Goal: Task Accomplishment & Management: Manage account settings

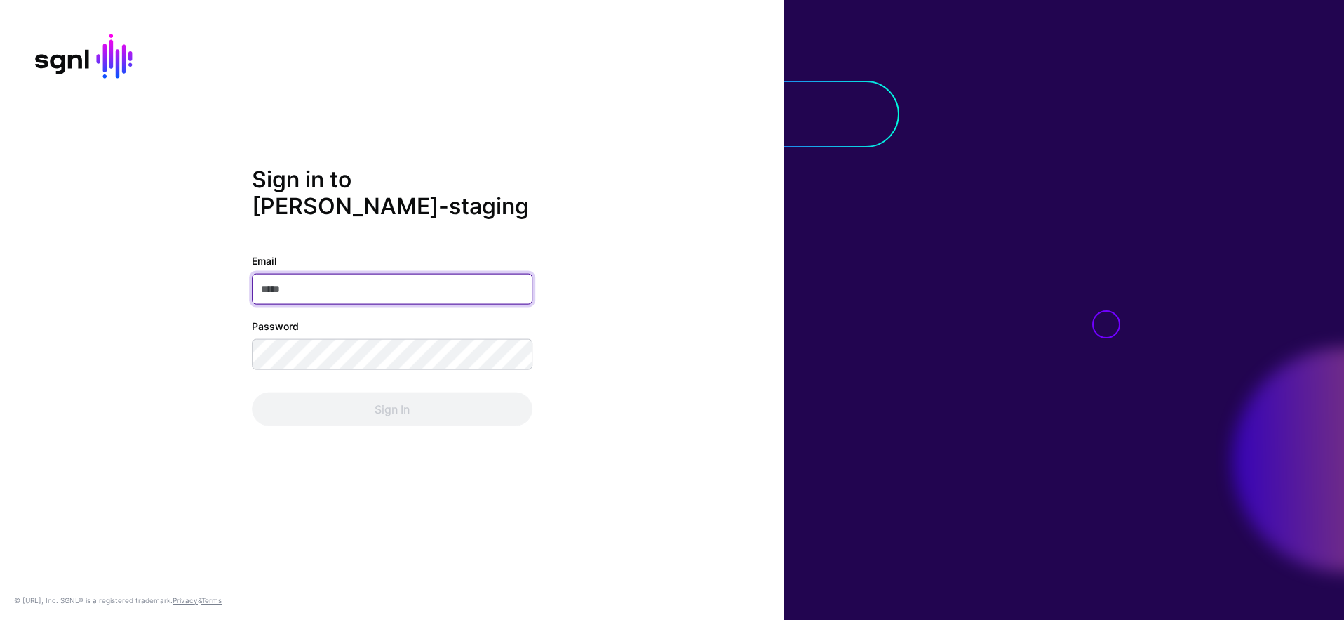
type input "**********"
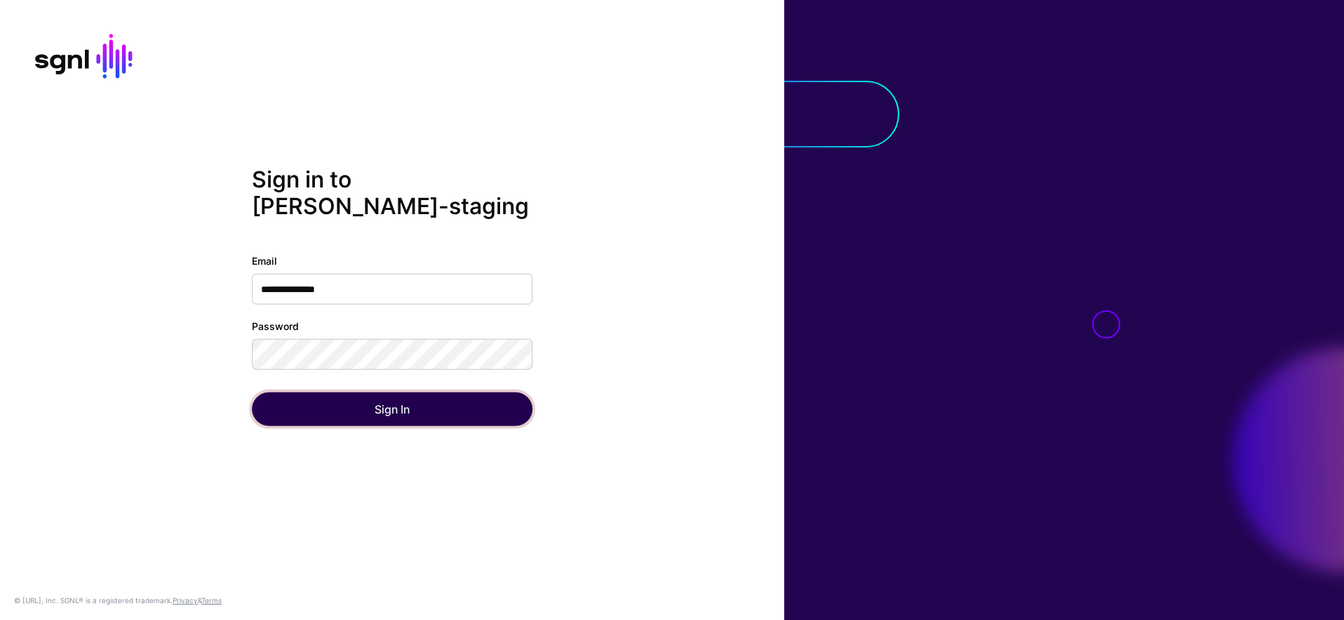
click at [469, 402] on button "Sign In" at bounding box center [392, 409] width 281 height 34
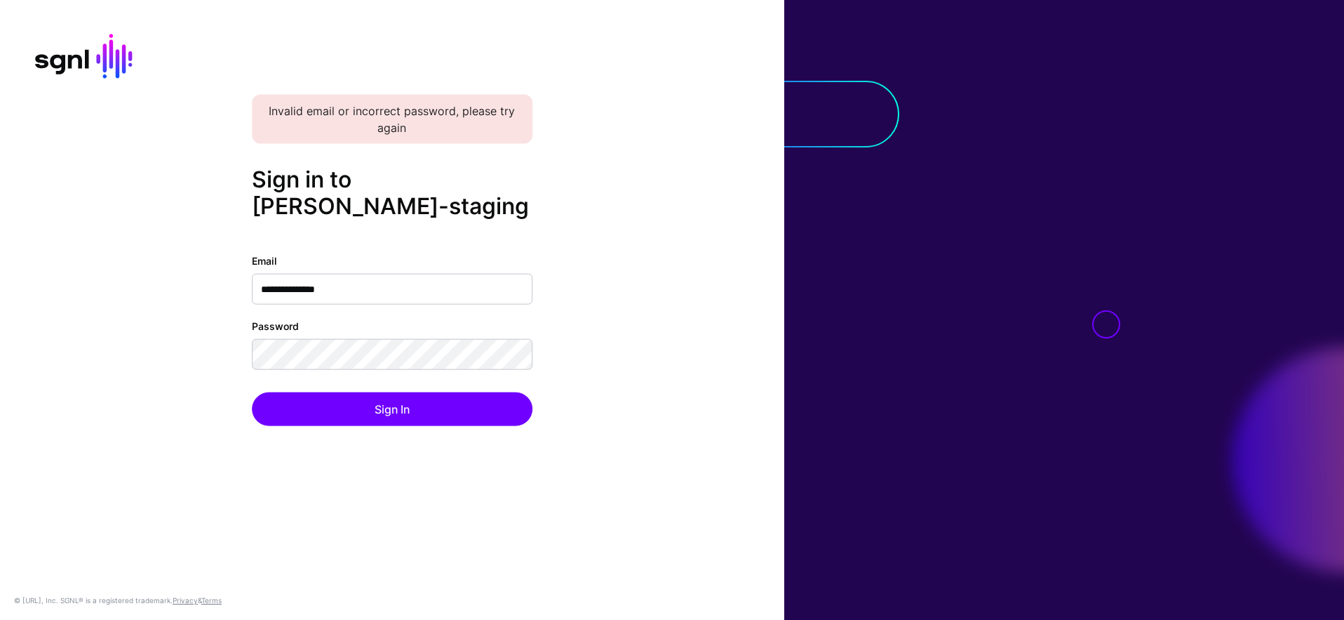
click at [574, 211] on div "**********" at bounding box center [392, 310] width 785 height 288
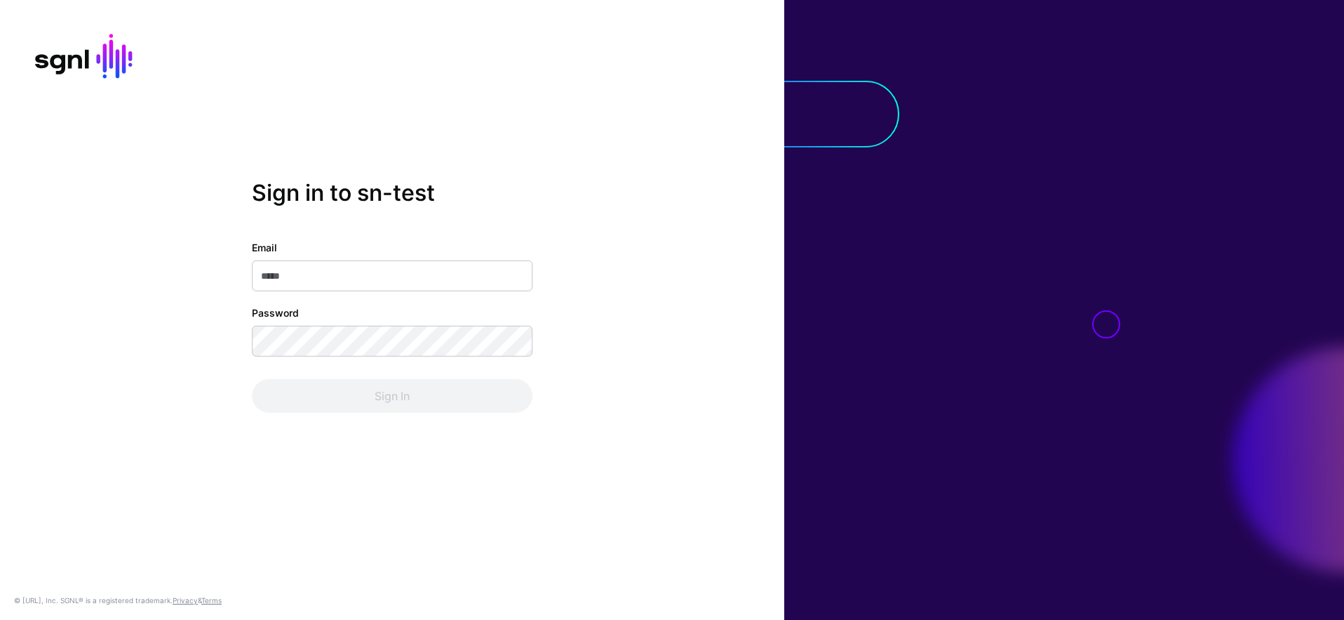
type input "**********"
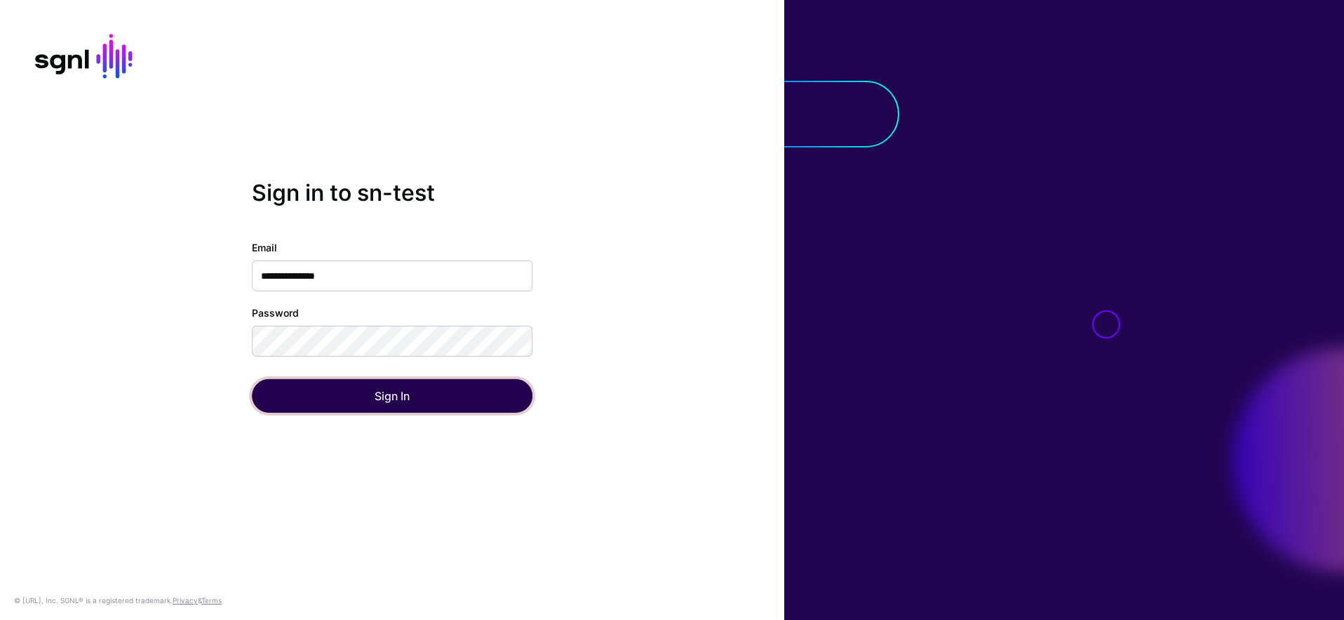
click at [441, 401] on button "Sign In" at bounding box center [392, 396] width 281 height 34
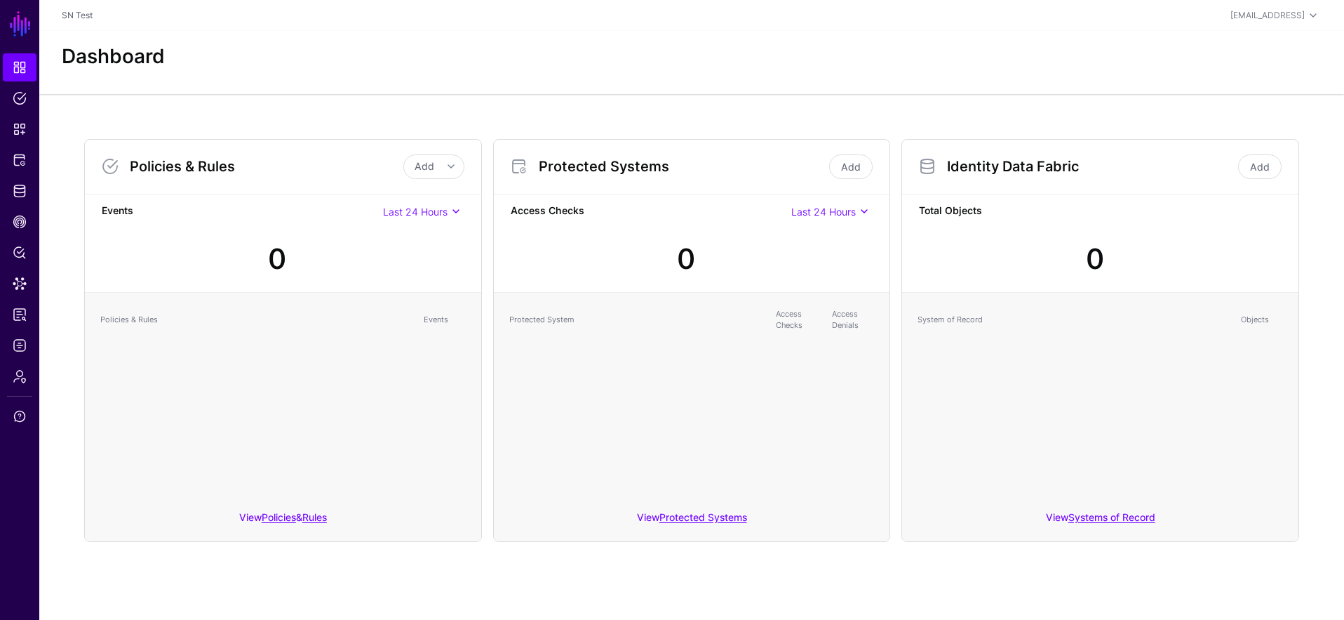
click at [521, 424] on div "Protected System Access Checks Access Denials" at bounding box center [692, 397] width 396 height 208
click at [25, 189] on span "Identity Data Fabric" at bounding box center [20, 191] width 14 height 14
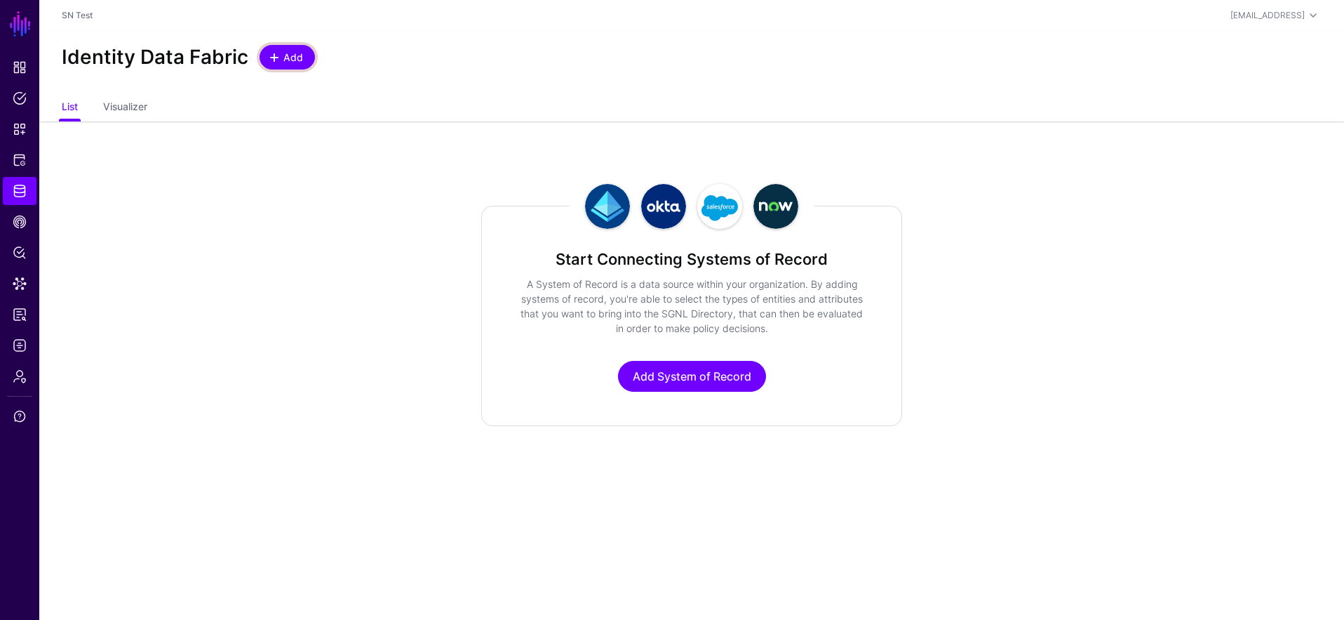
click at [288, 48] on link "Add" at bounding box center [287, 57] width 55 height 25
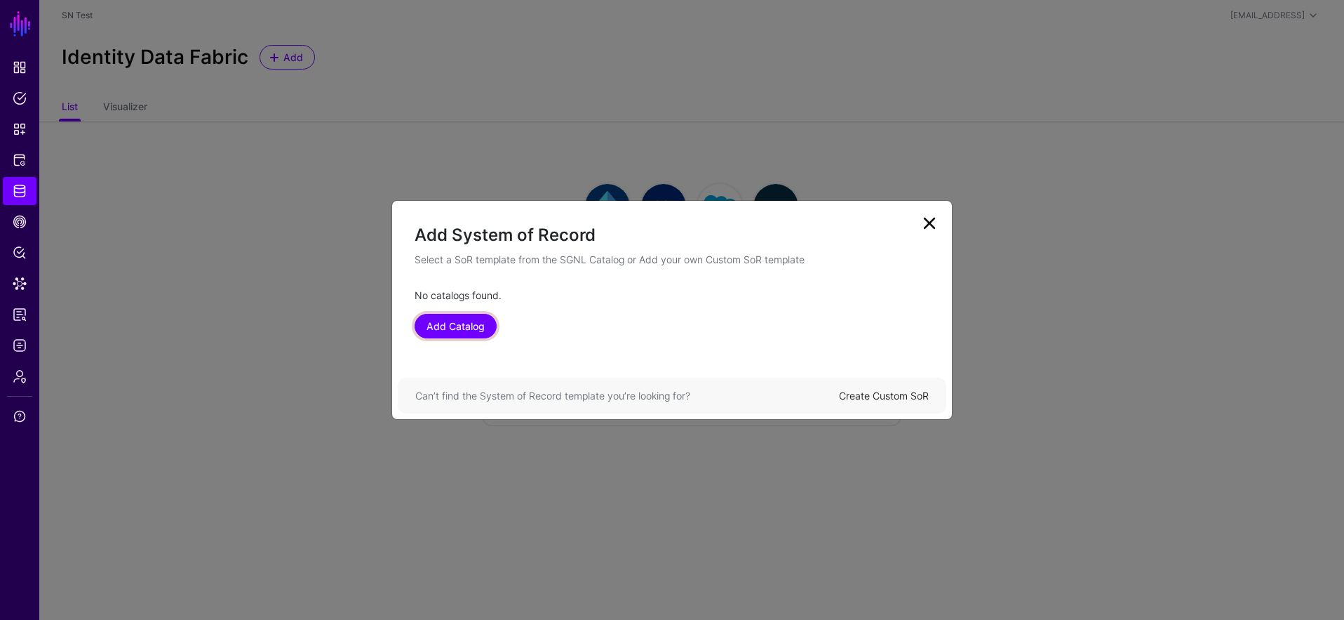
click at [474, 328] on link "Add Catalog" at bounding box center [456, 326] width 82 height 25
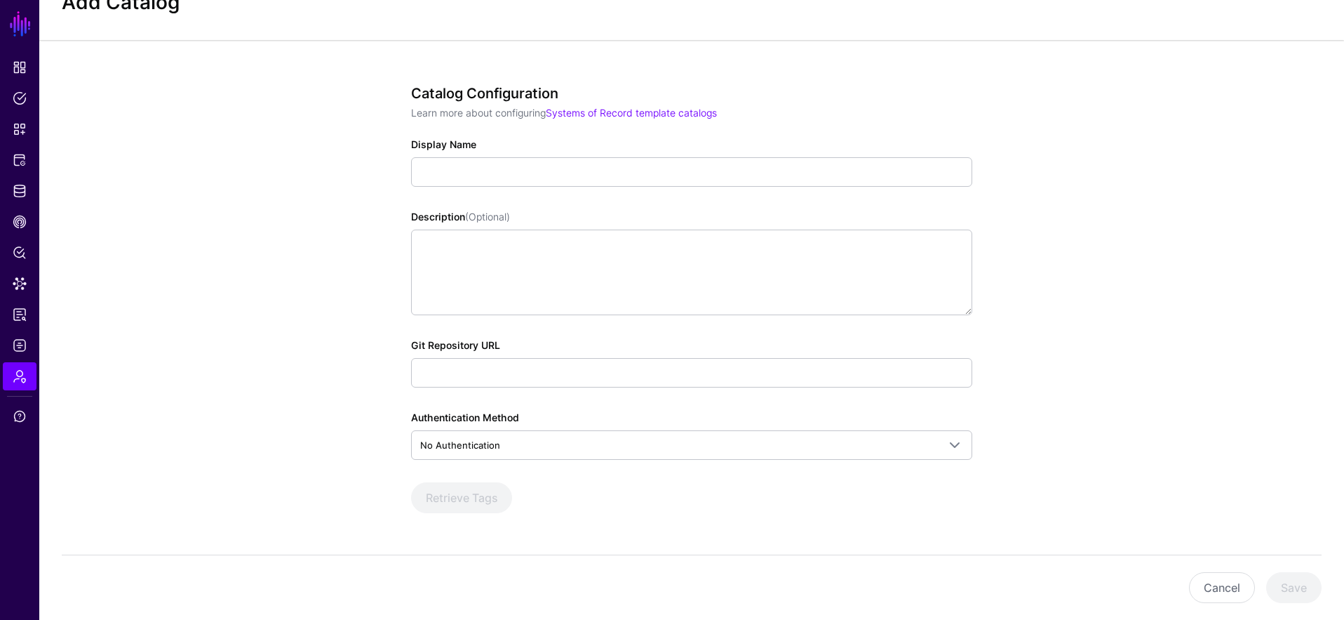
scroll to position [93, 0]
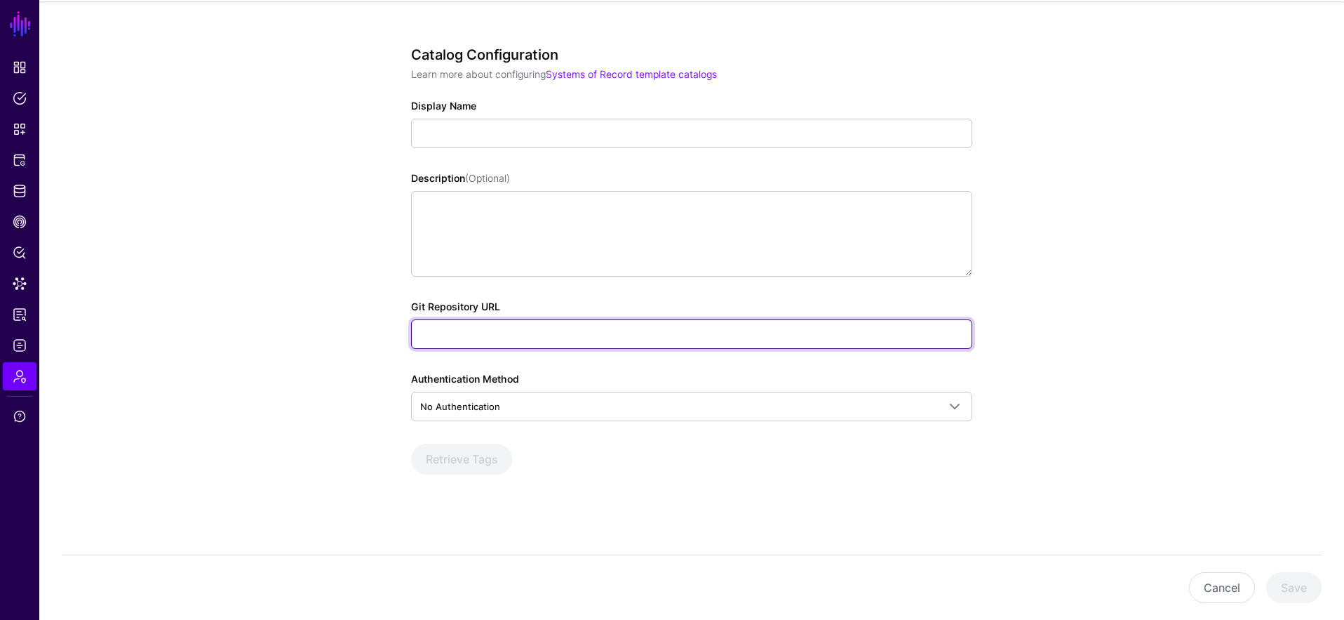
click at [570, 323] on input "Git Repository URL" at bounding box center [691, 333] width 561 height 29
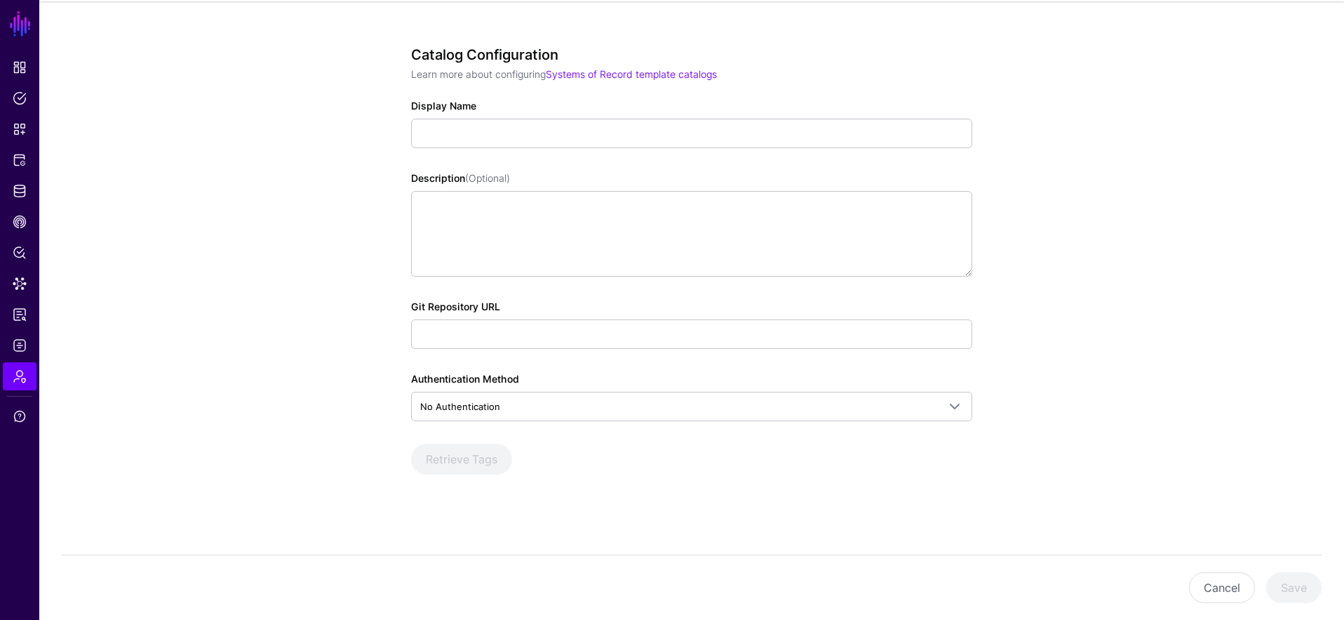
click at [566, 147] on div at bounding box center [691, 133] width 561 height 29
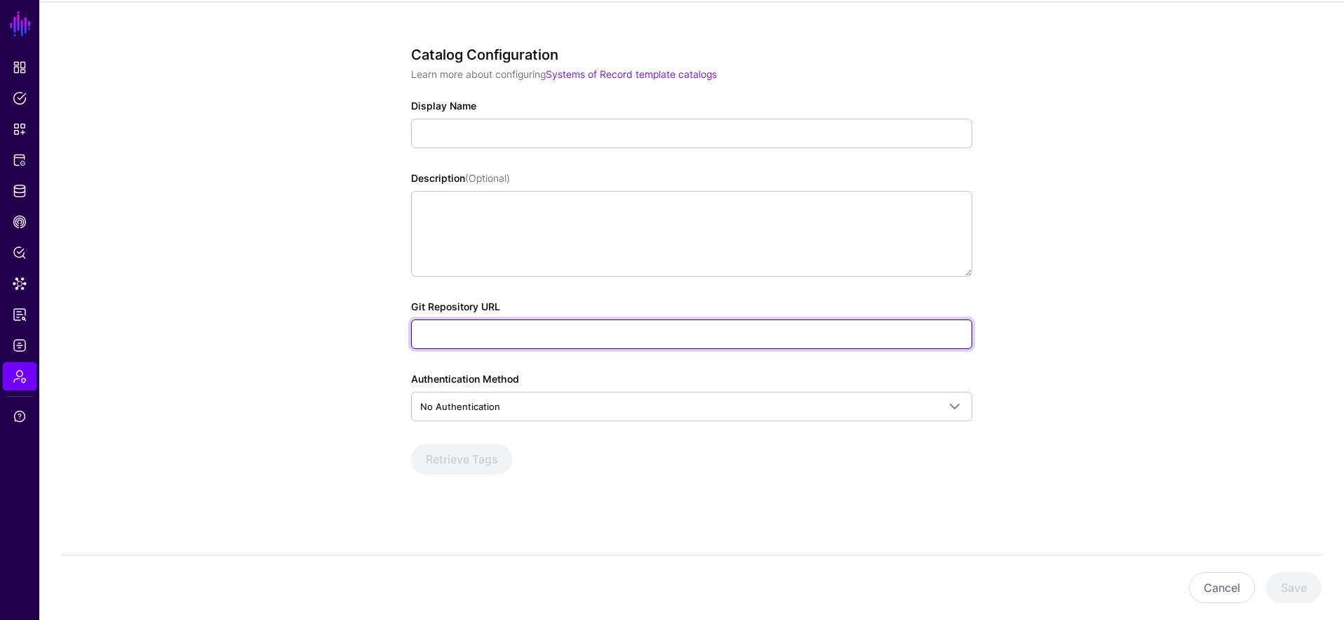
click at [566, 330] on input "Git Repository URL" at bounding box center [691, 333] width 561 height 29
type input "**********"
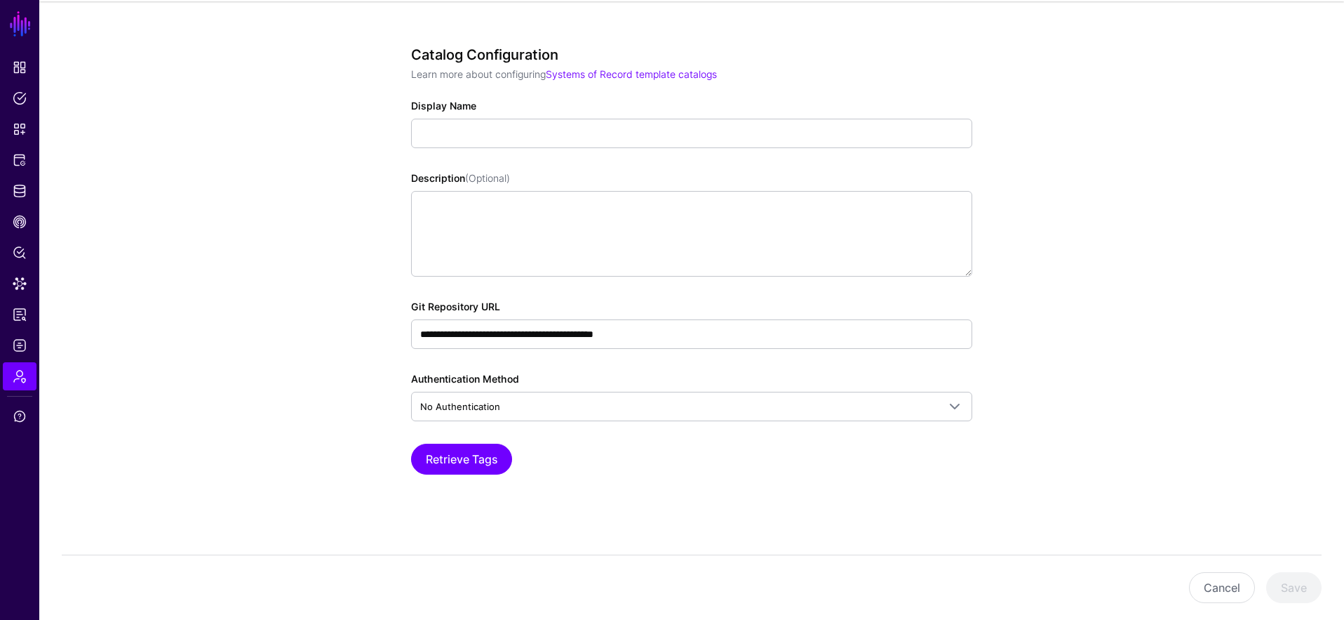
click at [584, 180] on div "Description (Optional)" at bounding box center [691, 224] width 561 height 106
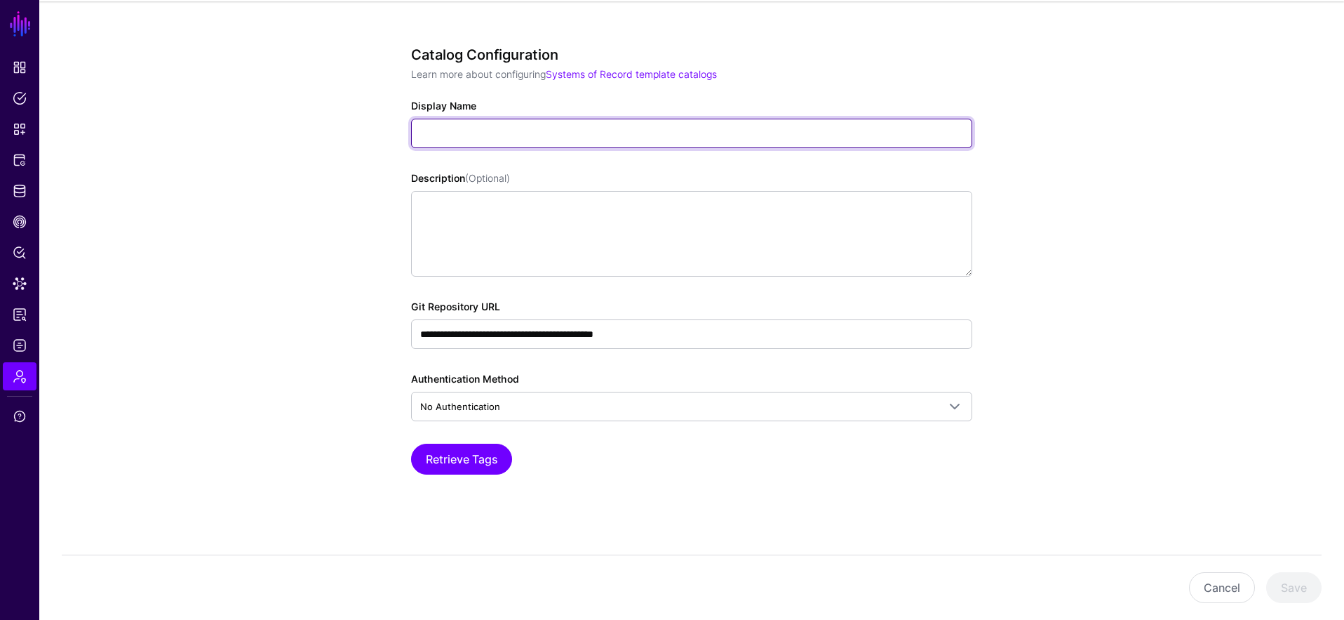
click at [569, 134] on input "Display Name" at bounding box center [691, 133] width 561 height 29
type input "***"
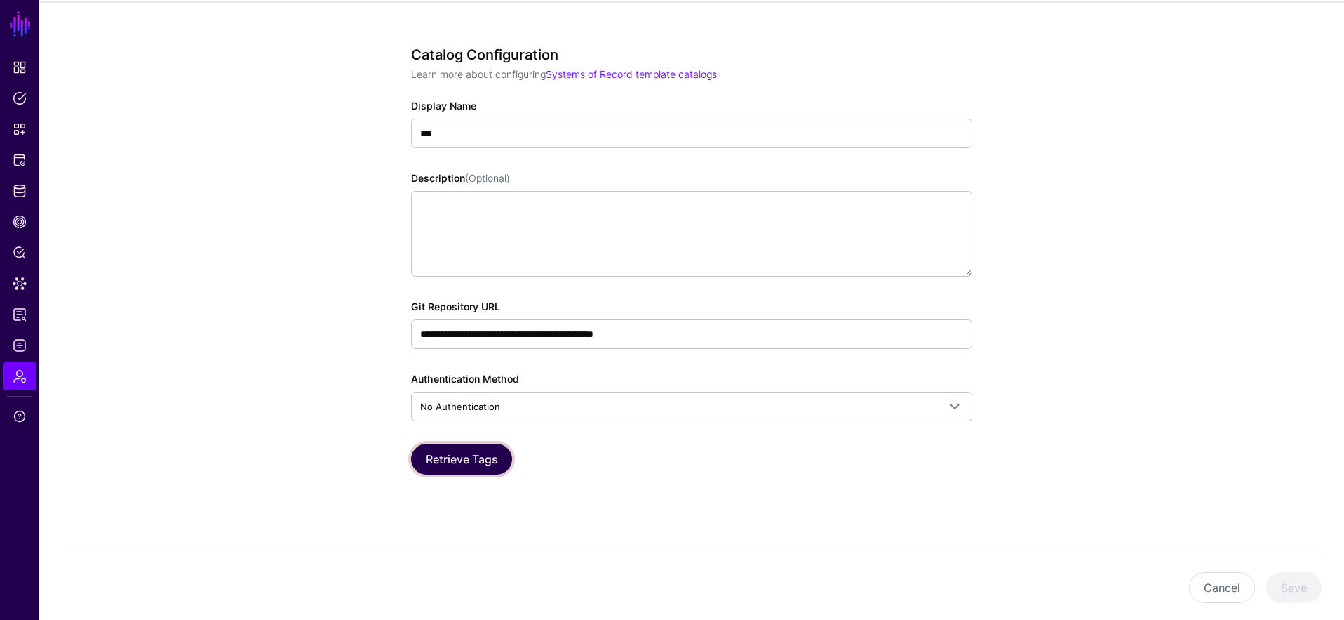
click at [458, 465] on button "Retrieve Tags" at bounding box center [461, 458] width 101 height 31
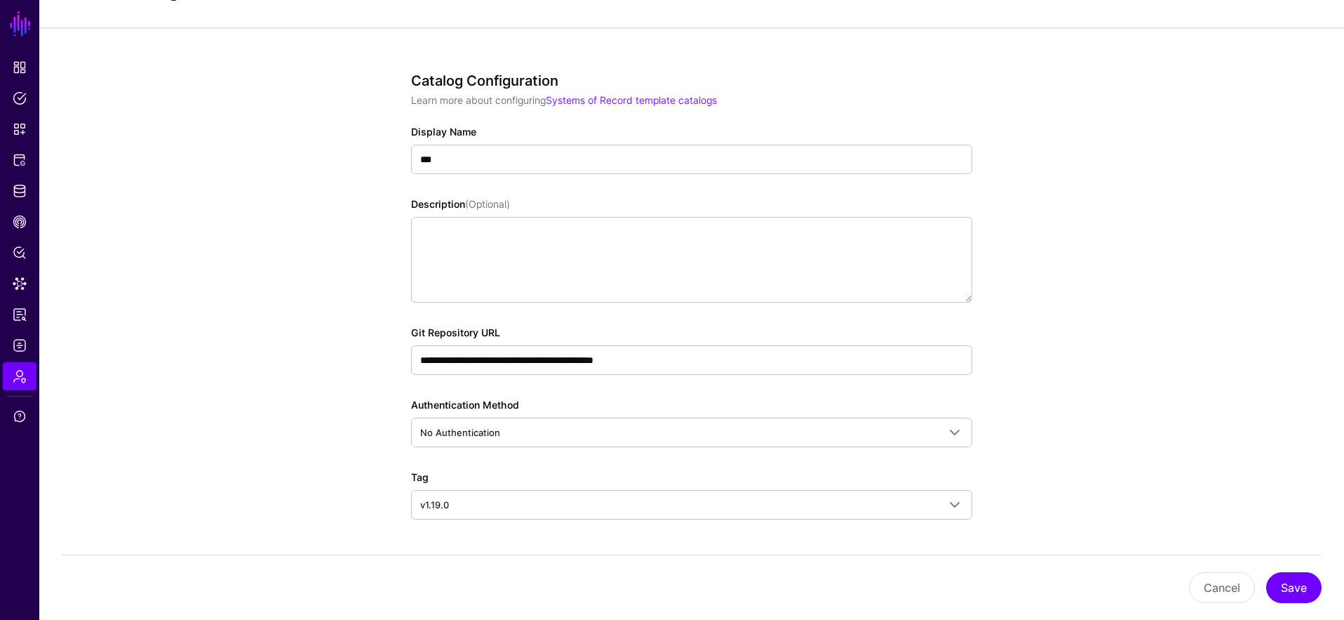
scroll to position [112, 0]
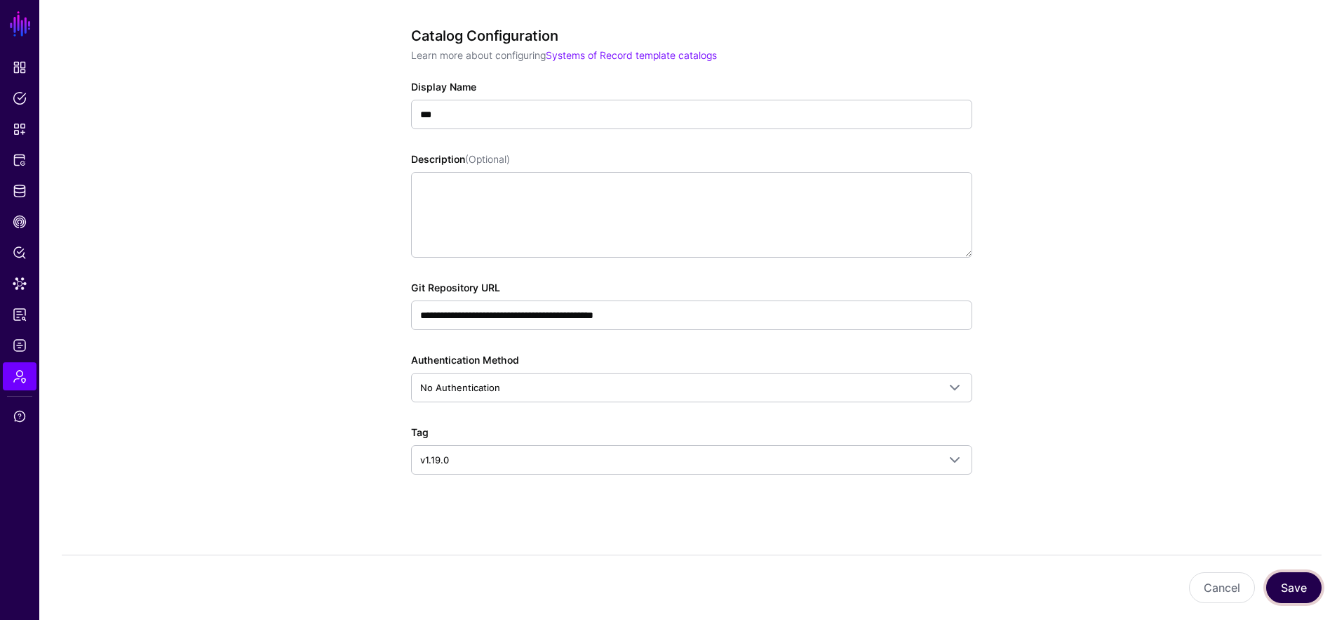
click at [1283, 588] on button "Save" at bounding box center [1294, 587] width 55 height 31
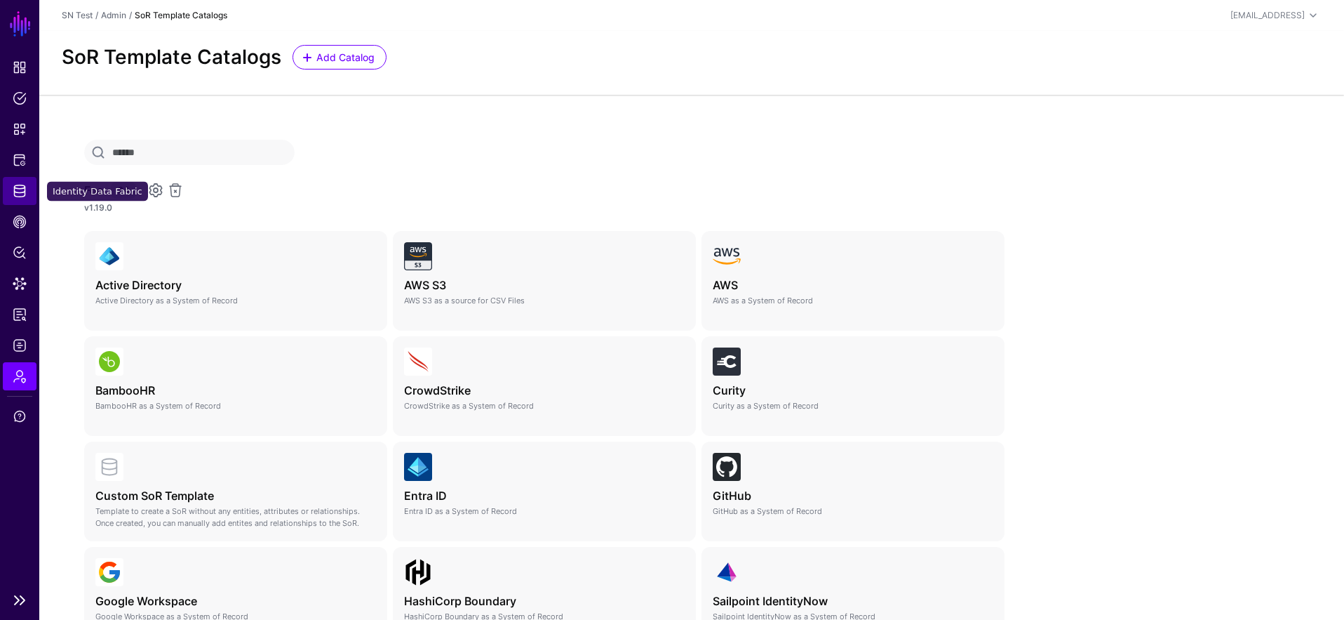
click at [28, 191] on link "Identity Data Fabric" at bounding box center [20, 191] width 34 height 28
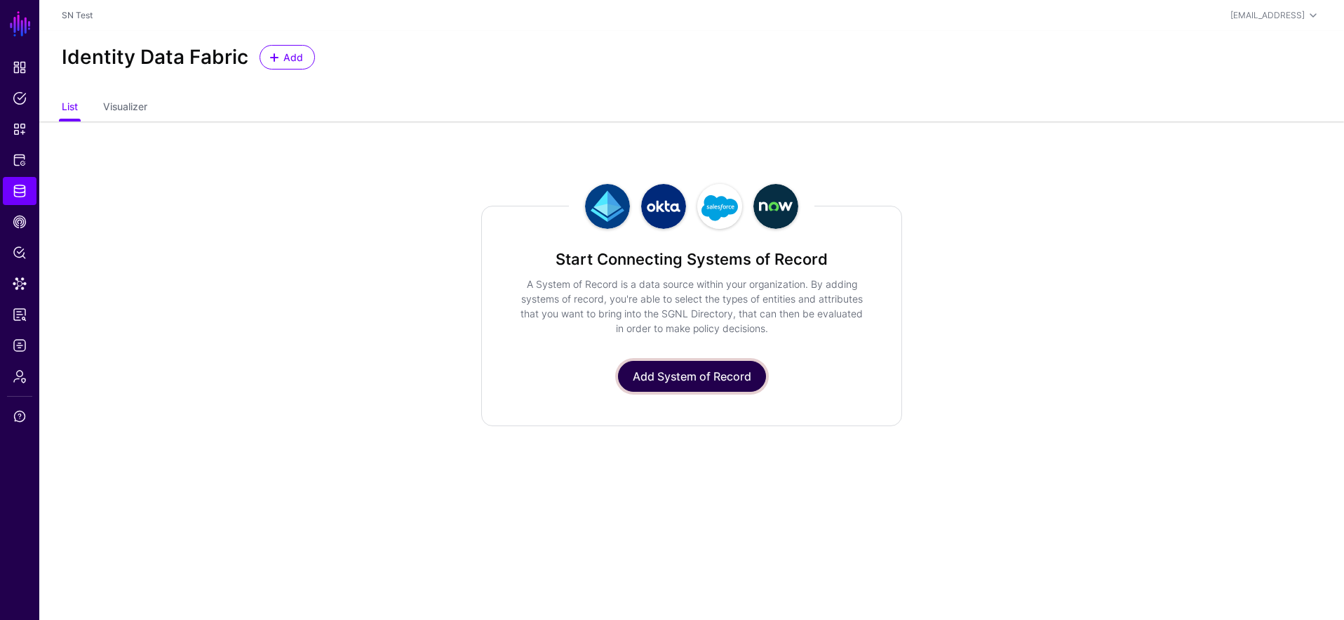
click at [700, 378] on link "Add System of Record" at bounding box center [692, 376] width 148 height 31
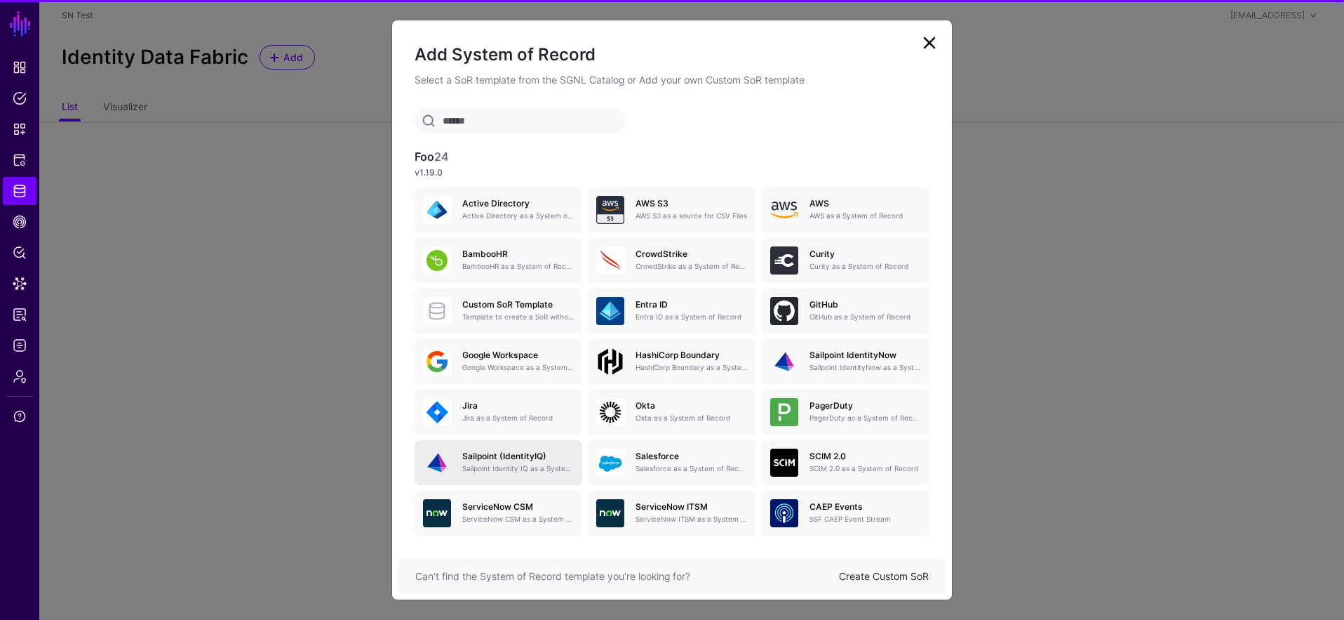
scroll to position [67, 0]
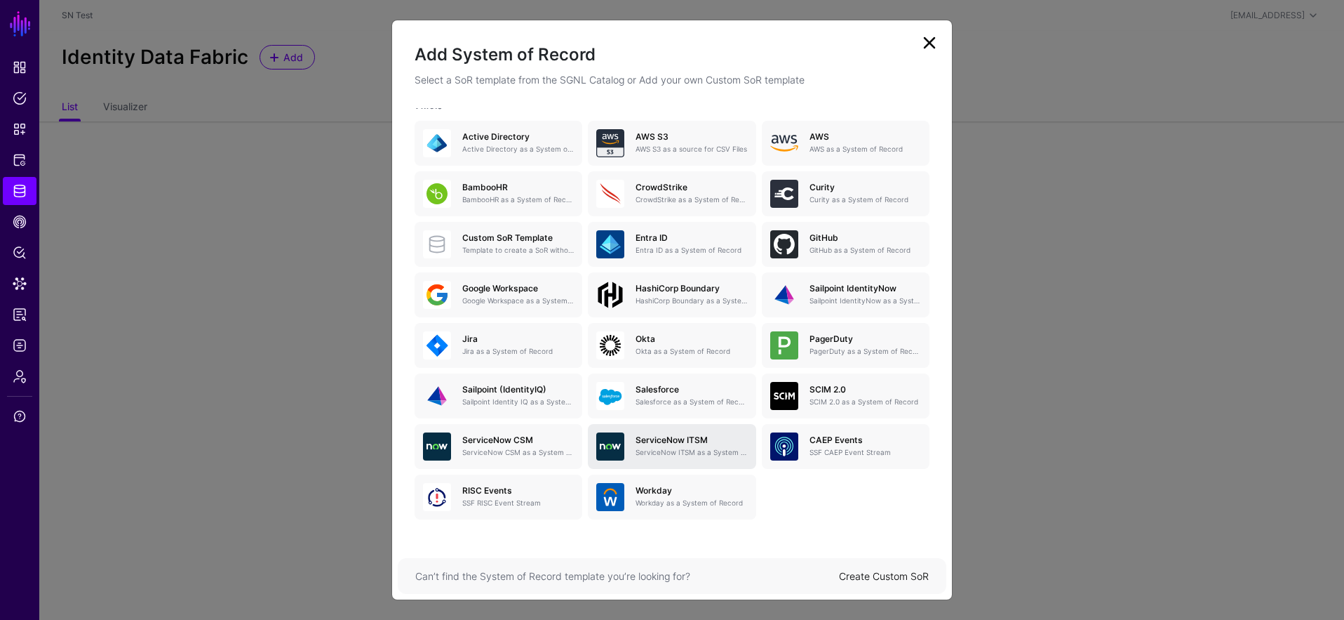
click at [664, 441] on h5 "ServiceNow ITSM" at bounding box center [692, 440] width 112 height 10
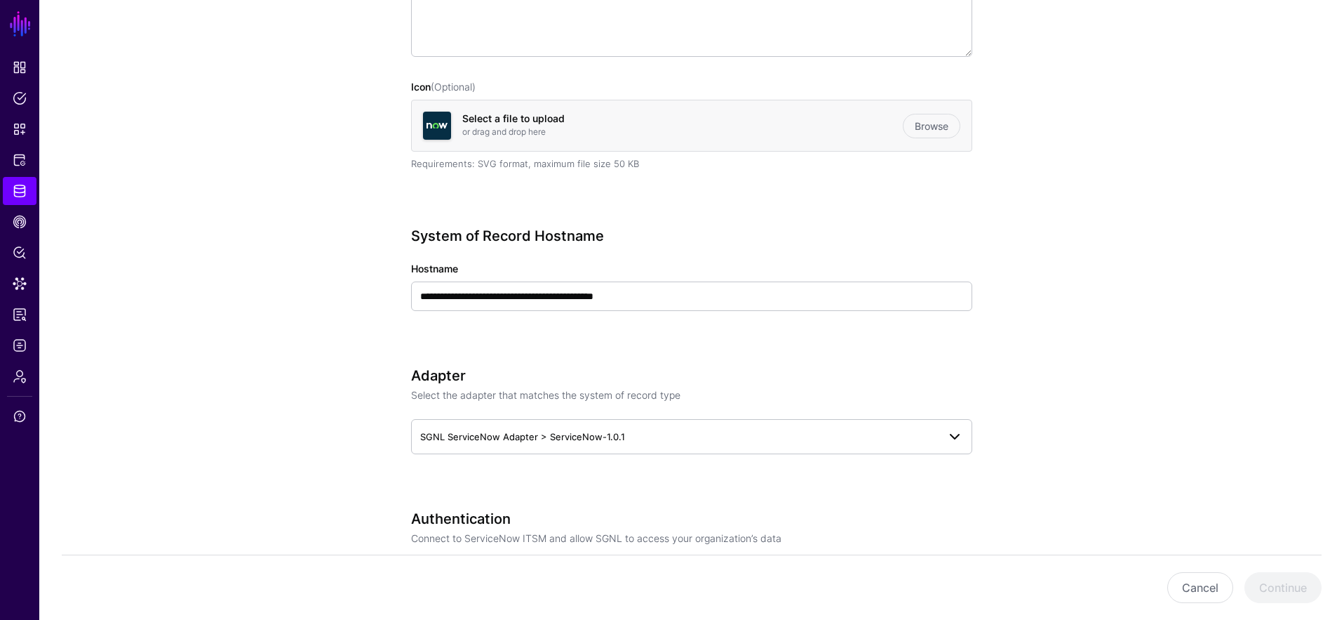
scroll to position [441, 0]
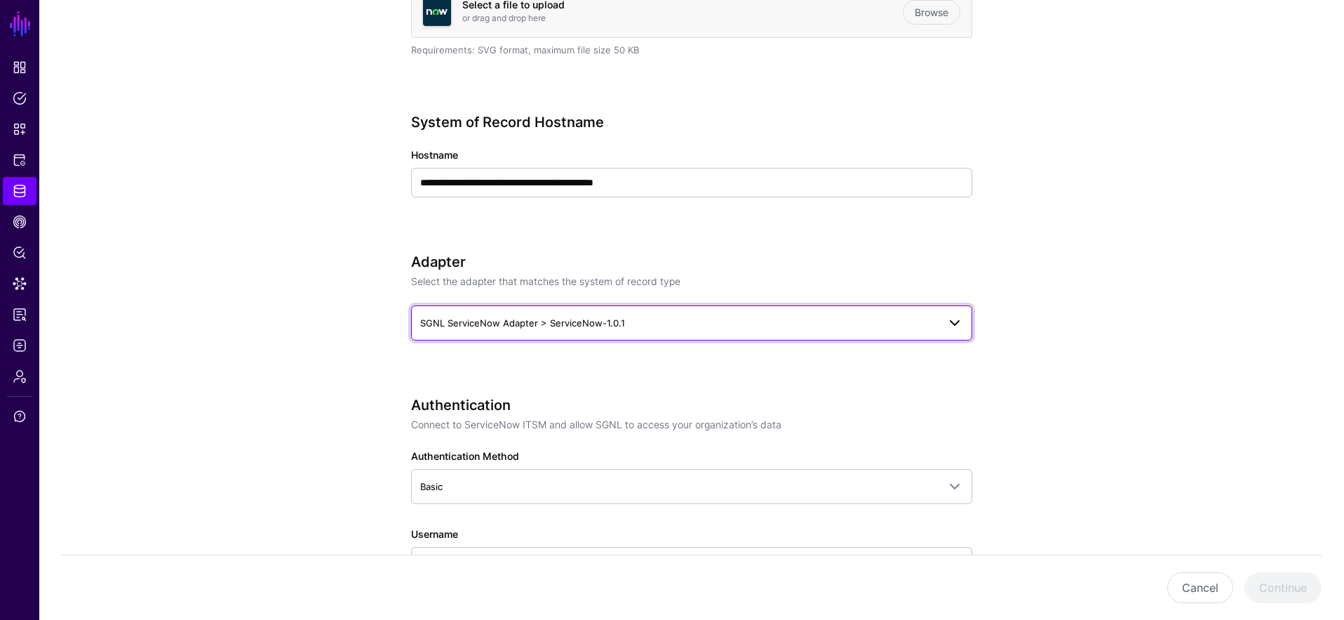
click at [660, 311] on link "SGNL ServiceNow Adapter > ServiceNow-1.0.1" at bounding box center [691, 322] width 561 height 35
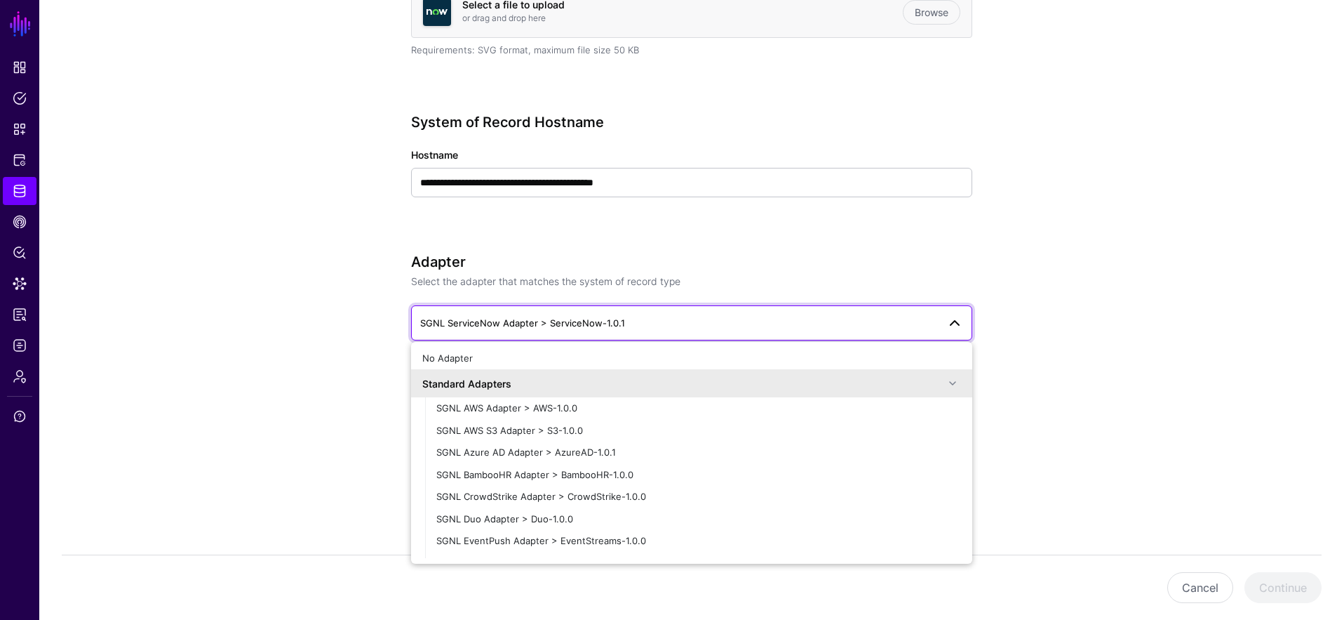
click at [660, 311] on link "SGNL ServiceNow Adapter > ServiceNow-1.0.1" at bounding box center [691, 322] width 561 height 35
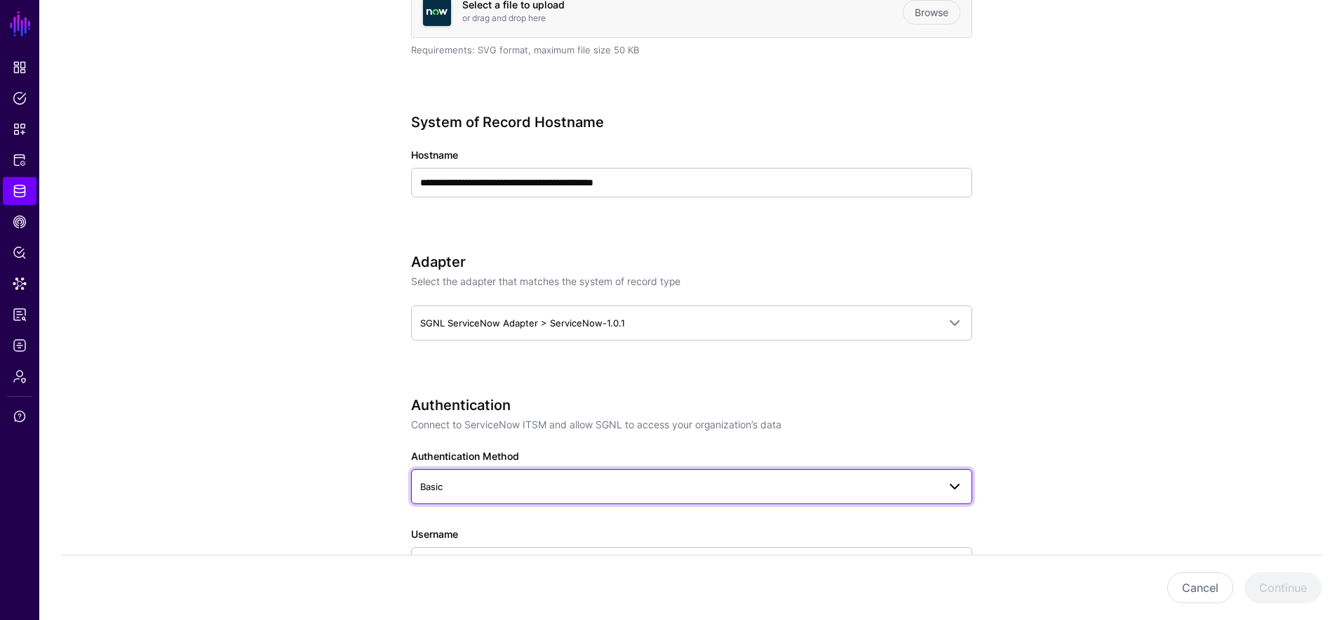
click at [643, 479] on span "Basic" at bounding box center [679, 486] width 518 height 15
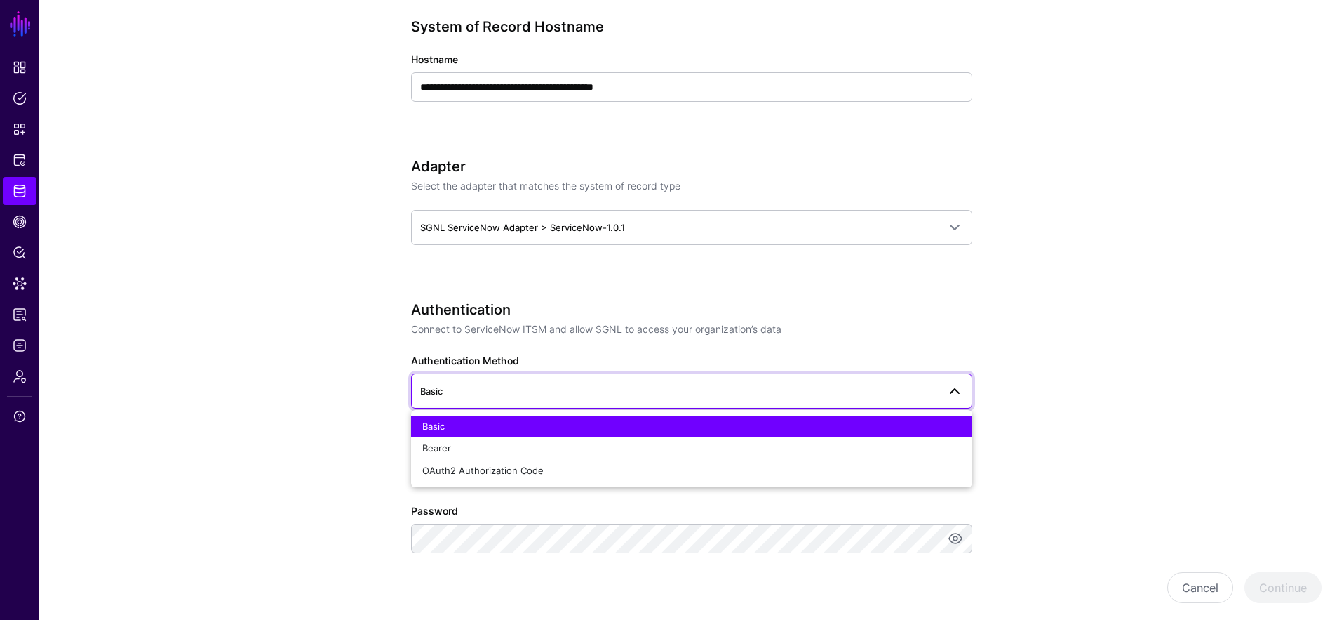
scroll to position [547, 0]
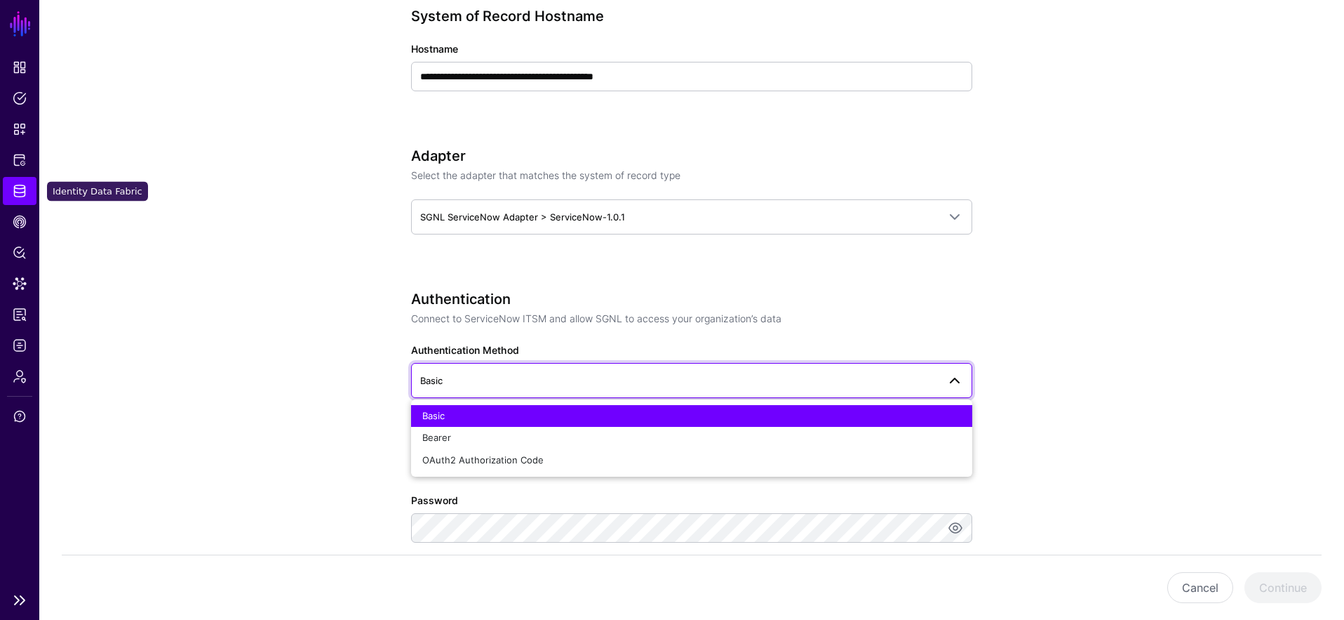
click at [18, 179] on link "Identity Data Fabric" at bounding box center [20, 191] width 34 height 28
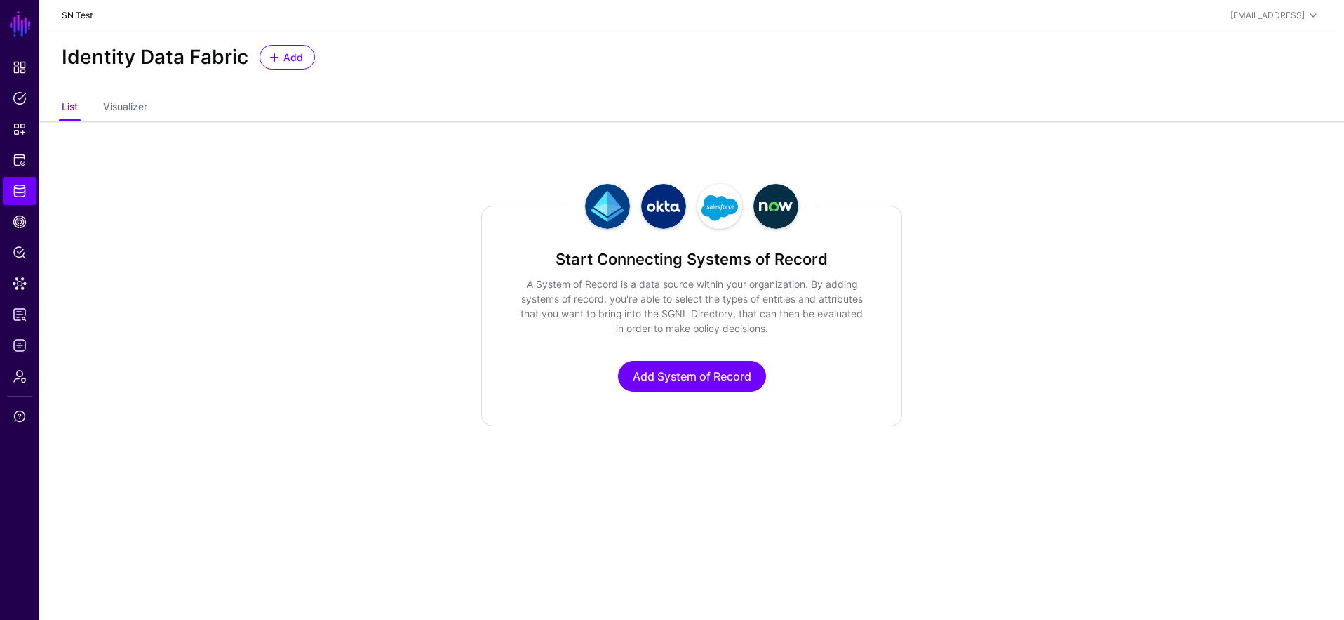
click at [88, 13] on link "SN Test" at bounding box center [77, 15] width 31 height 11
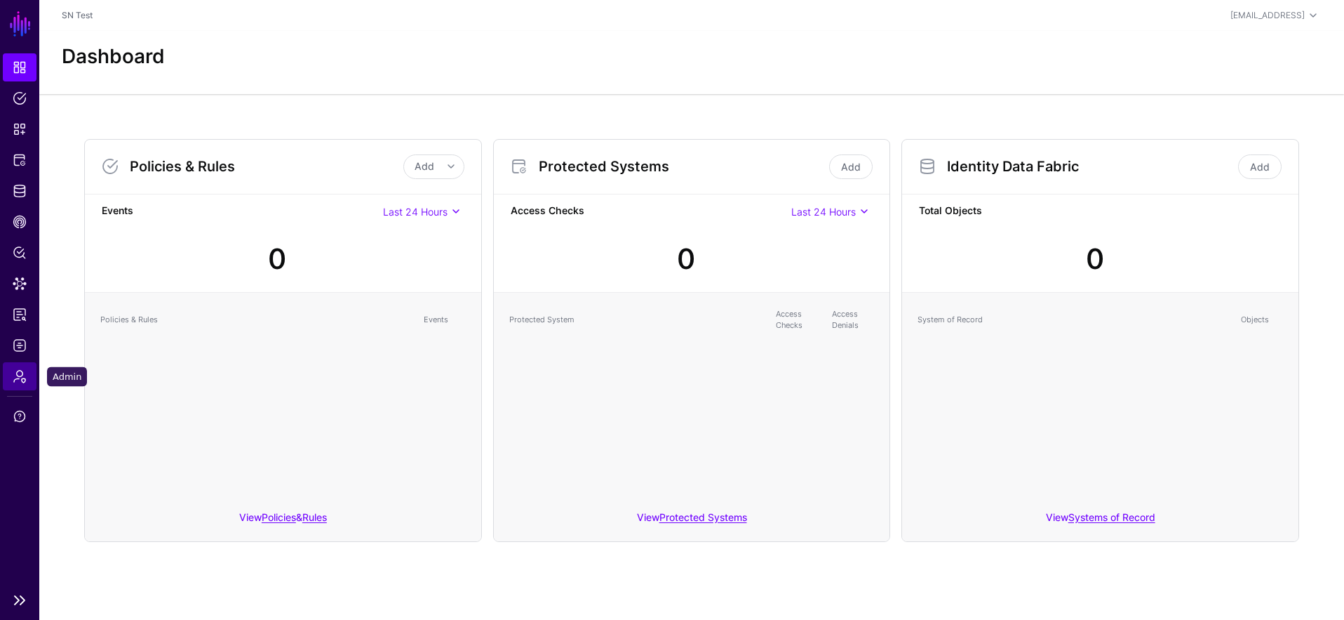
click at [19, 375] on span "Admin" at bounding box center [20, 376] width 14 height 14
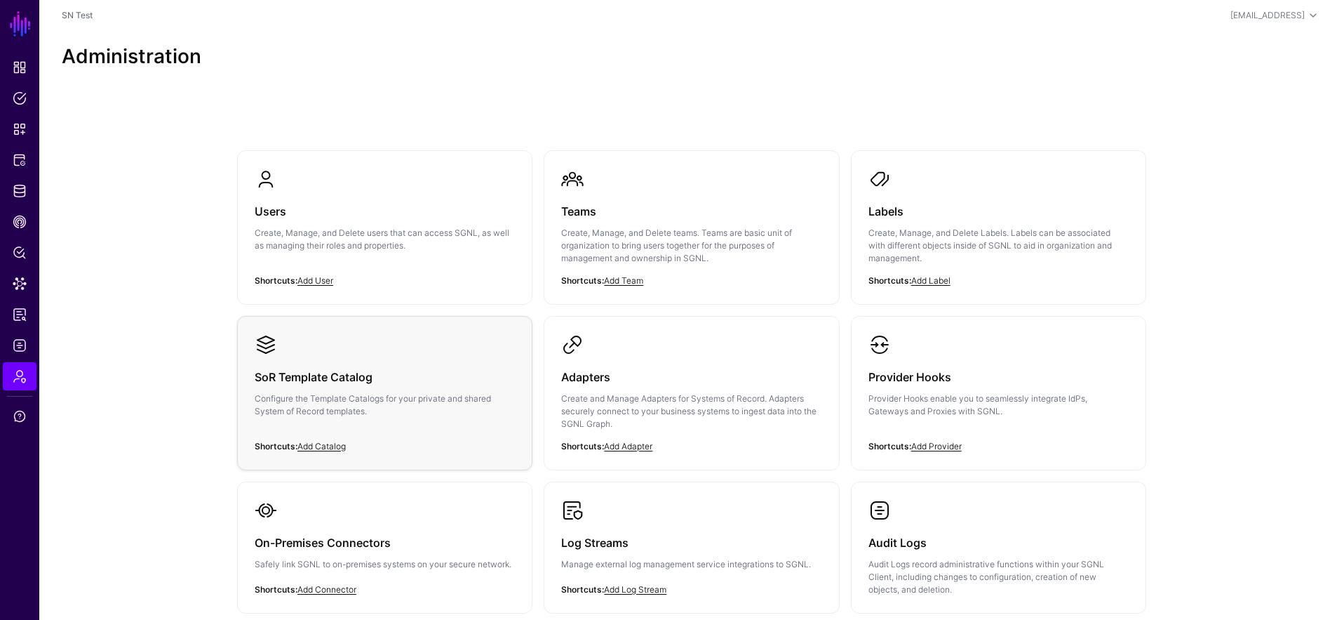
scroll to position [25, 0]
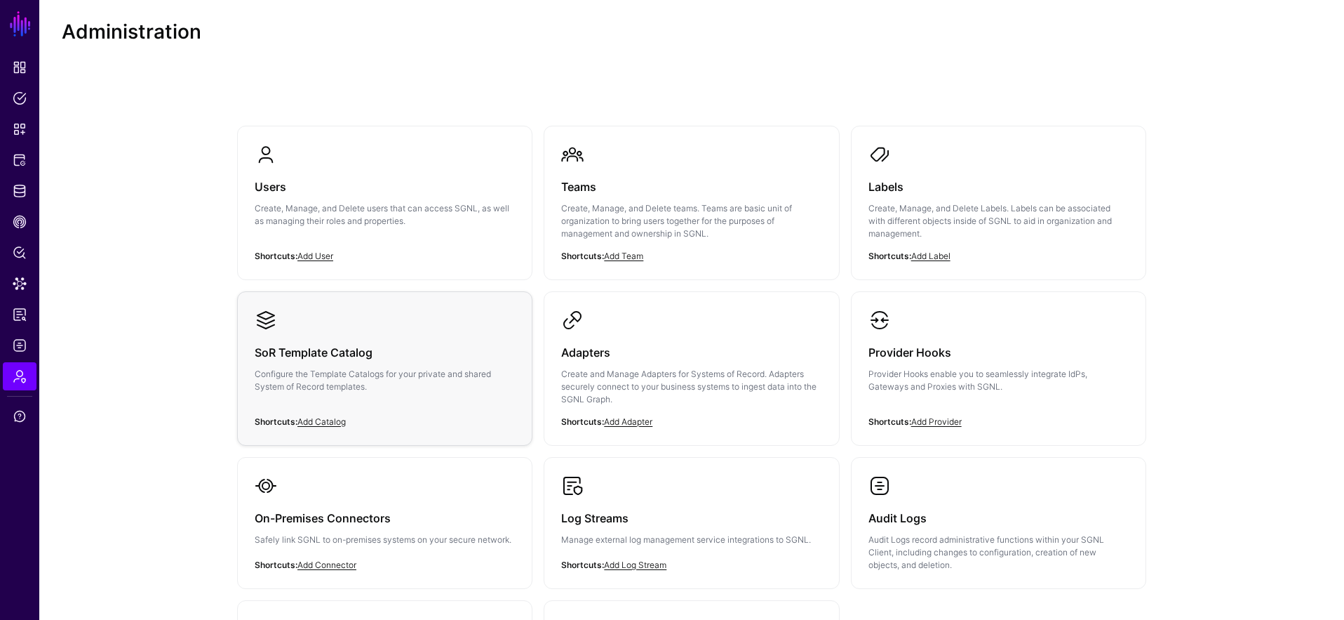
click at [336, 355] on h3 "SoR Template Catalog" at bounding box center [385, 352] width 260 height 20
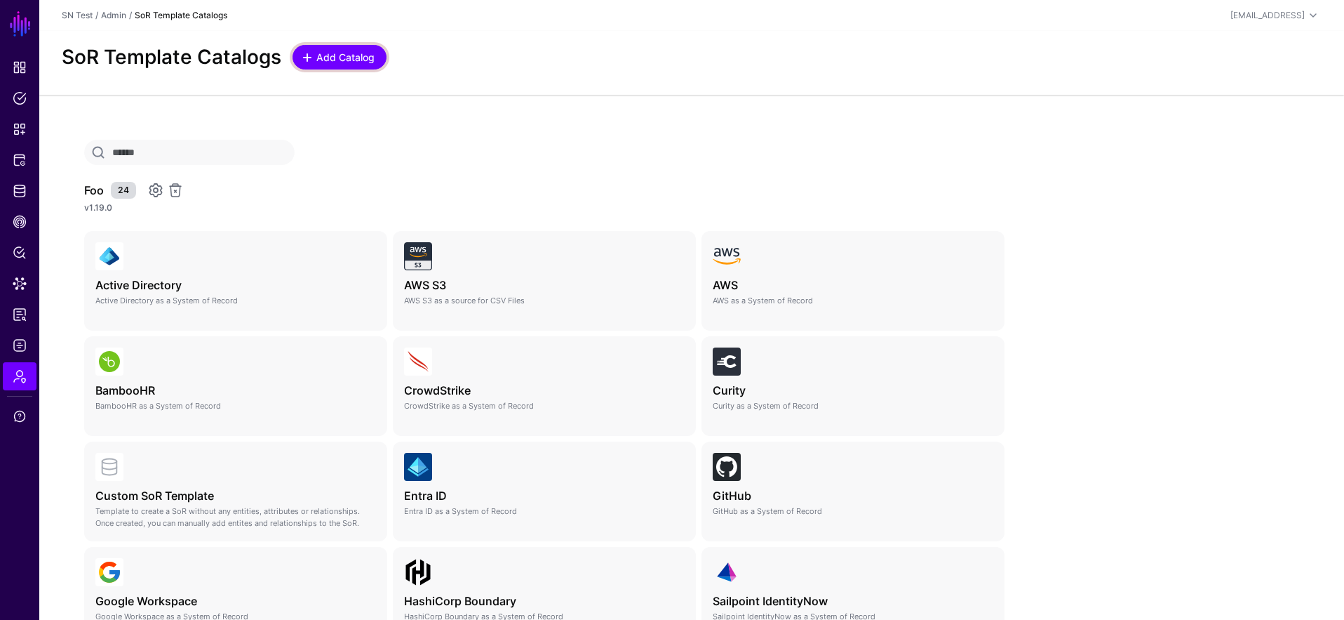
click at [352, 60] on span "Add Catalog" at bounding box center [346, 57] width 62 height 15
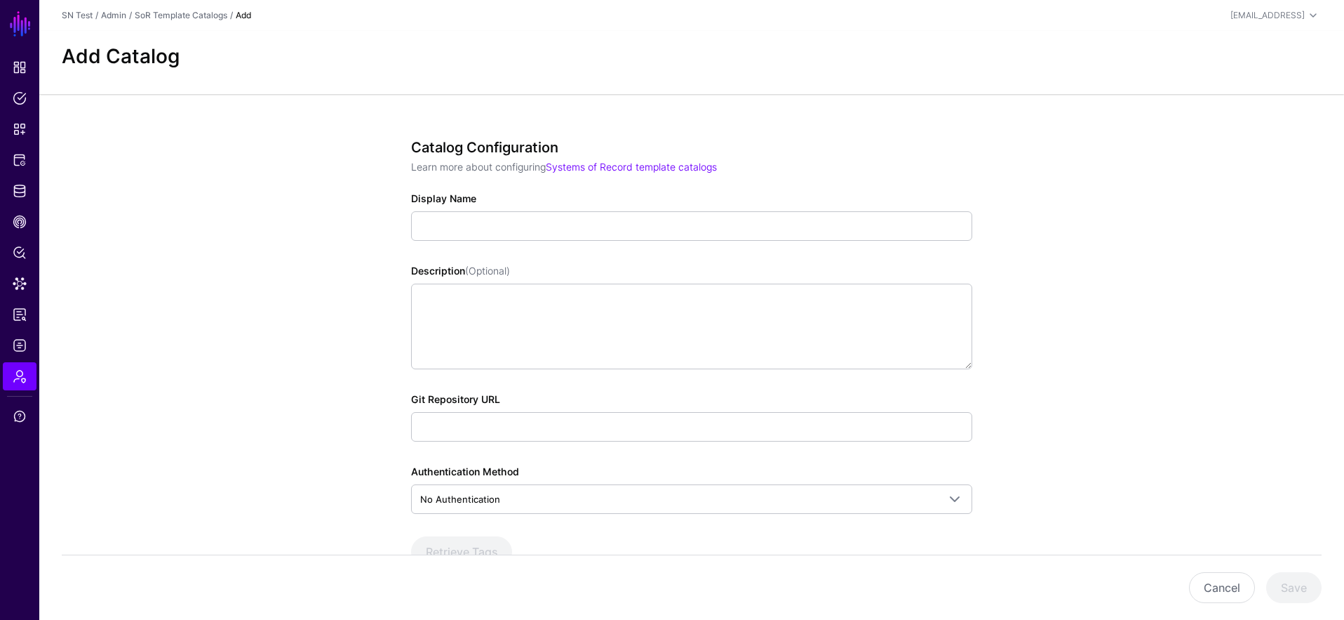
click at [486, 443] on div "Catalog Configuration Learn more about configuring Systems of Record template c…" at bounding box center [691, 372] width 561 height 467
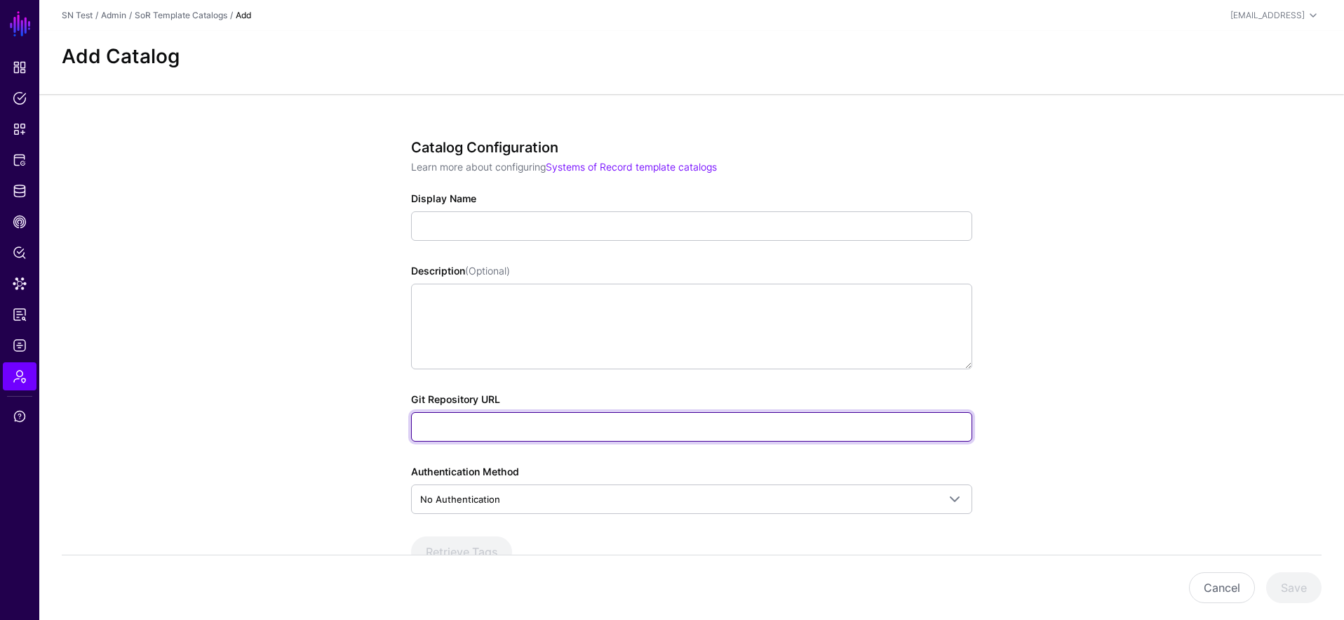
click at [487, 429] on input "Git Repository URL" at bounding box center [691, 426] width 561 height 29
type input "**********"
drag, startPoint x: 692, startPoint y: 422, endPoint x: 175, endPoint y: 403, distance: 516.8
click at [175, 403] on app-admin-catalogs-details-form "**********" at bounding box center [691, 403] width 1305 height 619
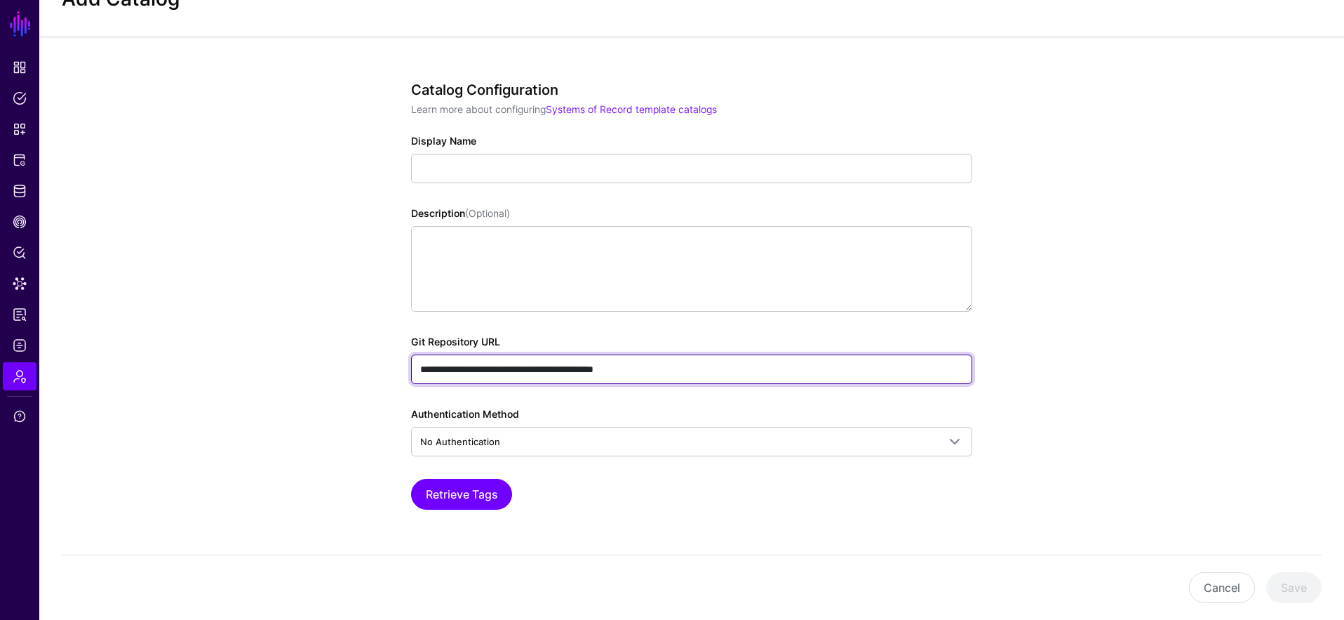
scroll to position [93, 0]
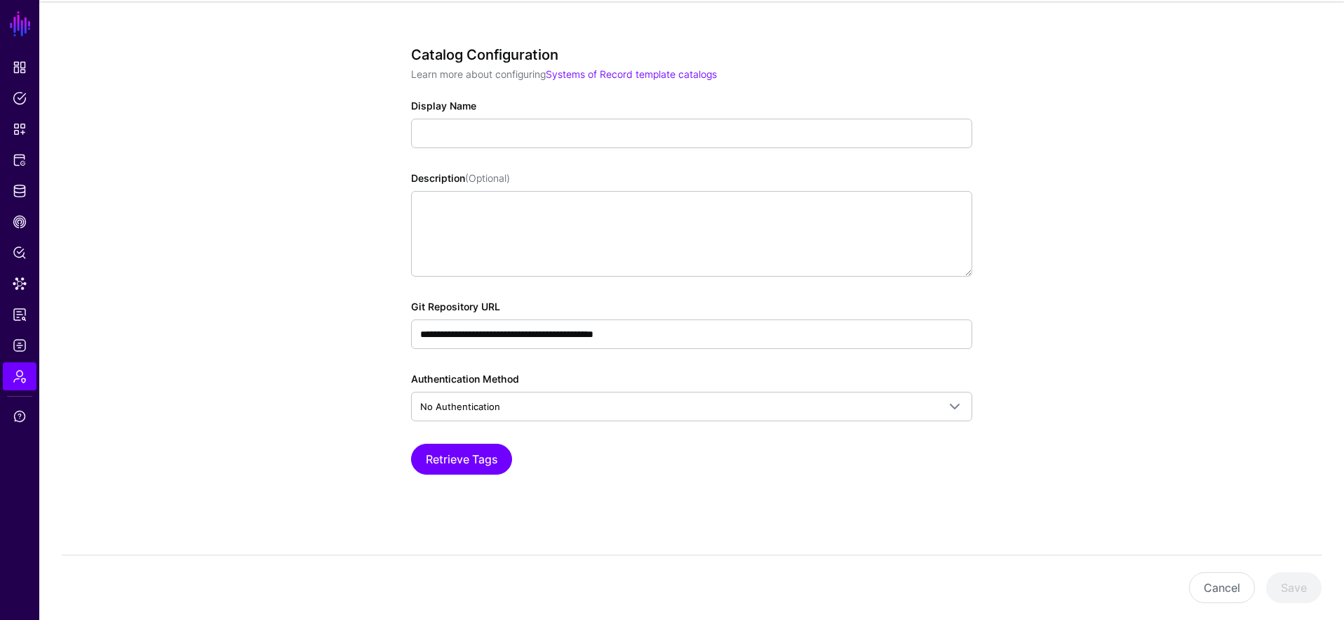
click at [917, 432] on div "**********" at bounding box center [691, 279] width 561 height 467
drag, startPoint x: 1191, startPoint y: 603, endPoint x: 1202, endPoint y: 595, distance: 13.1
click at [1198, 601] on div "Cancel Save" at bounding box center [692, 586] width 1260 height 65
click at [1201, 591] on button "Cancel" at bounding box center [1222, 587] width 66 height 31
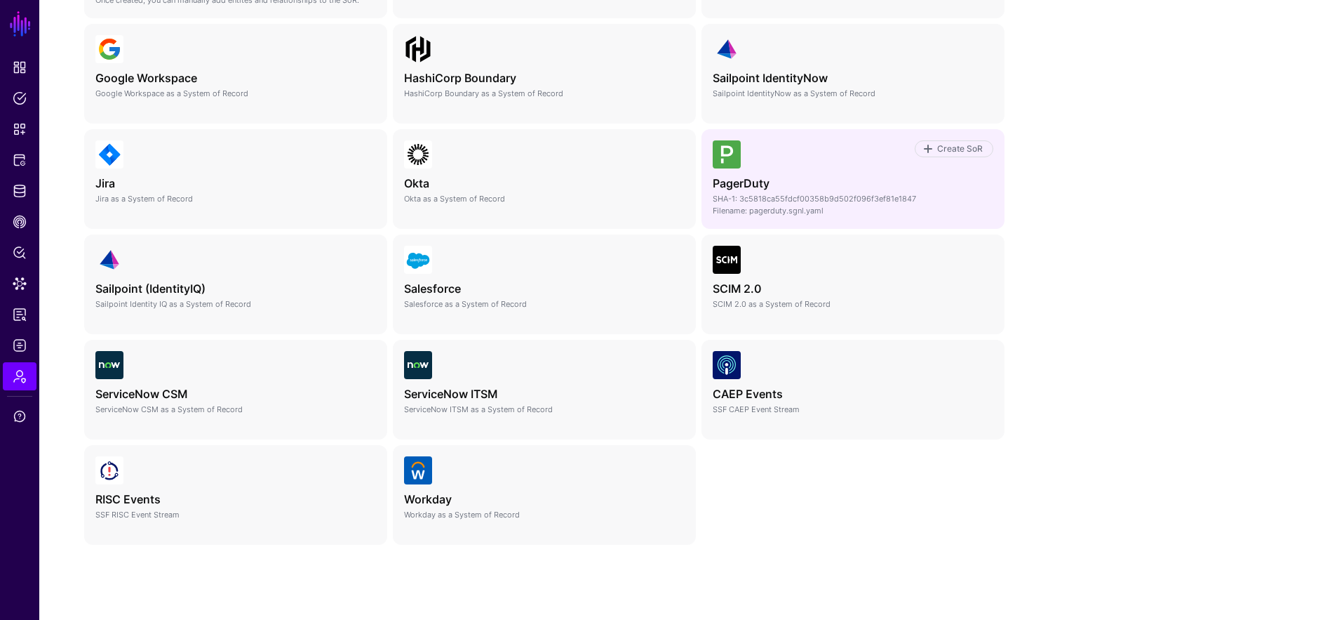
scroll to position [528, 0]
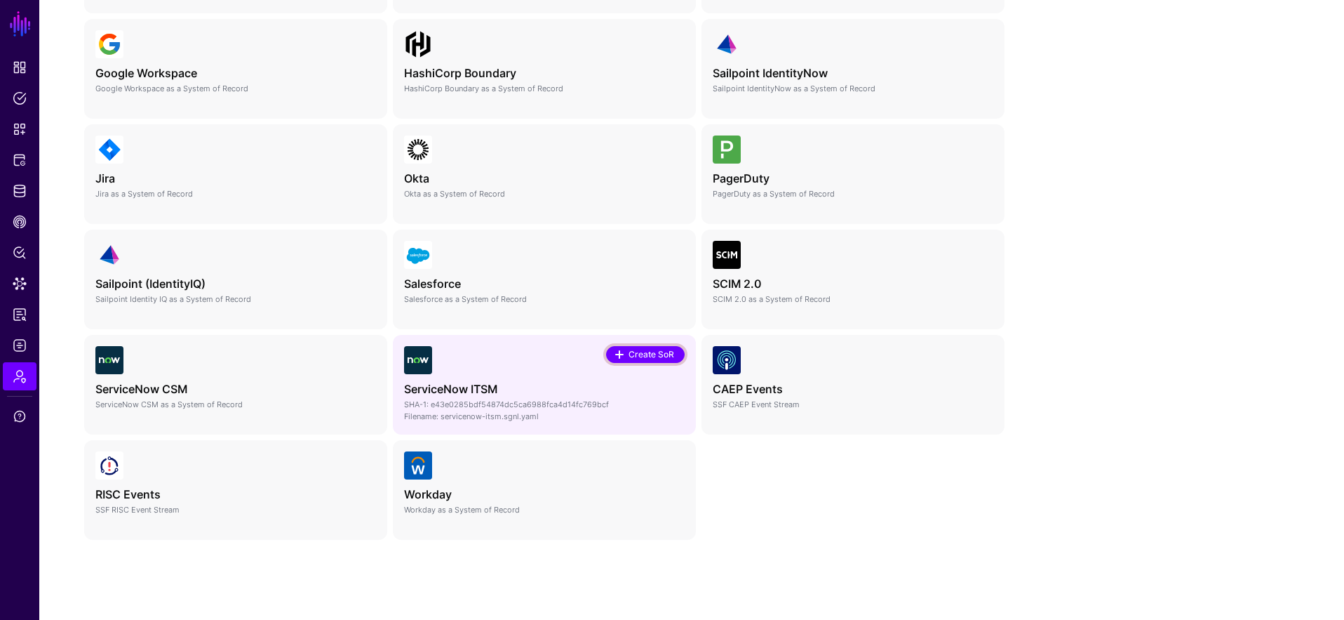
click at [659, 356] on span "Create SoR" at bounding box center [651, 354] width 49 height 13
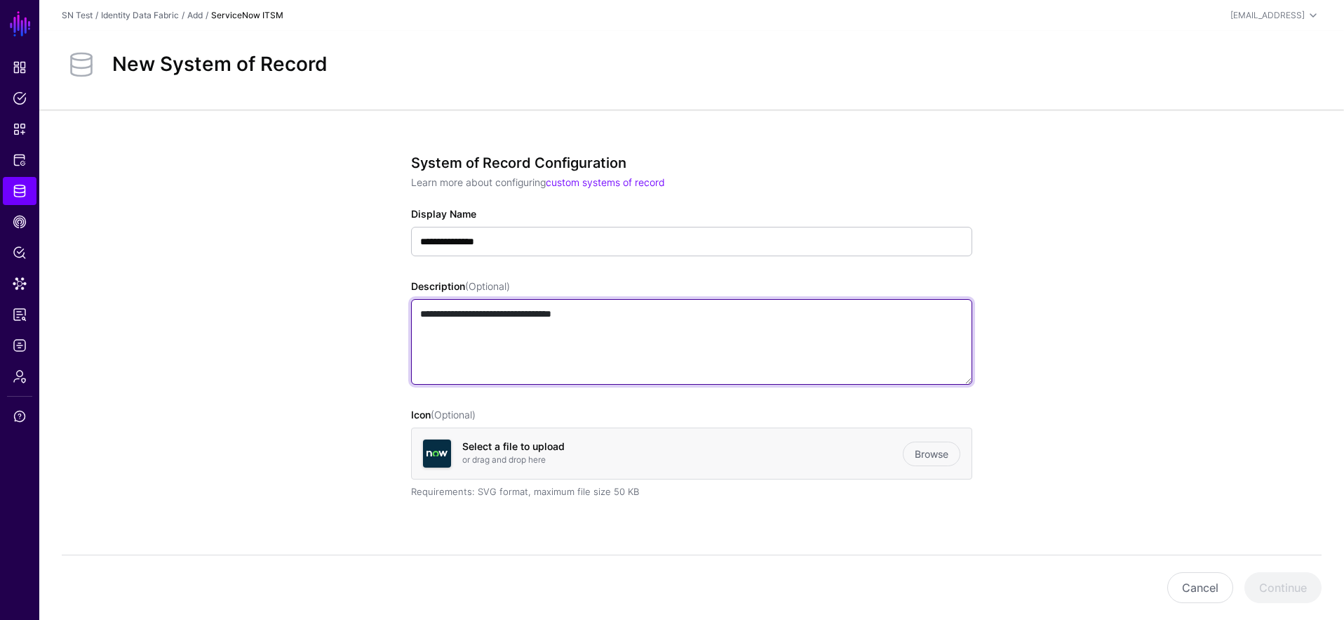
click at [661, 338] on textarea "**********" at bounding box center [691, 342] width 561 height 86
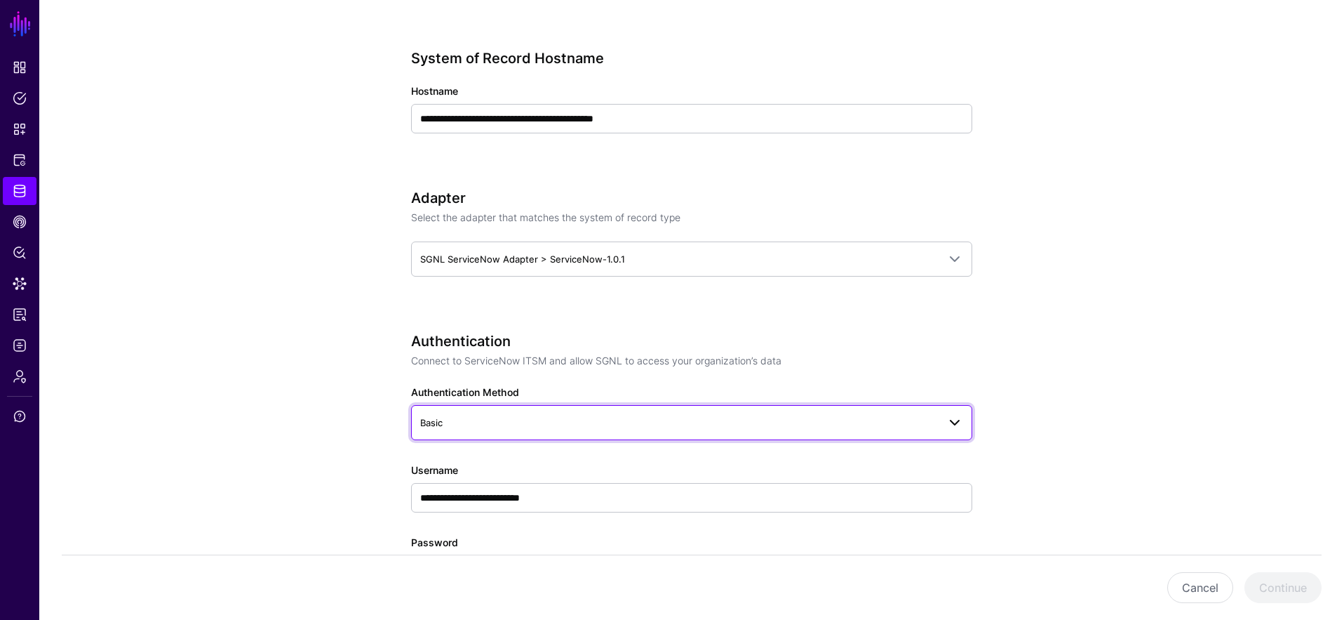
scroll to position [502, 0]
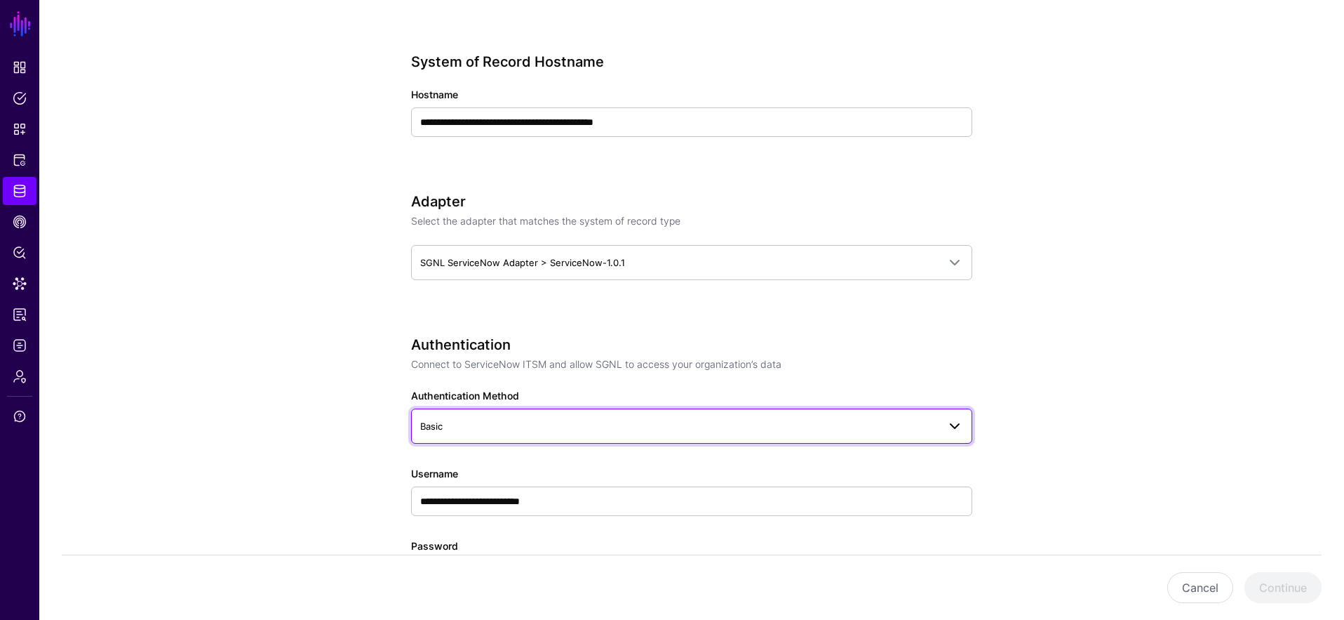
click at [733, 423] on span "Basic" at bounding box center [679, 425] width 518 height 15
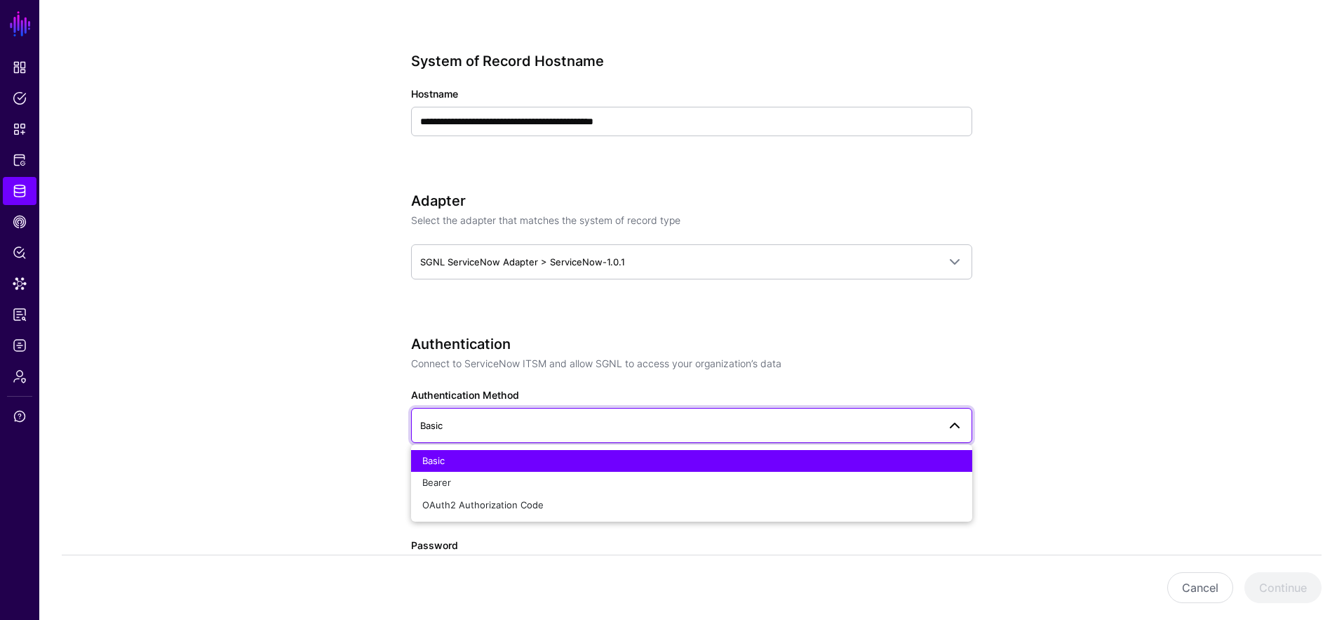
scroll to position [501, 0]
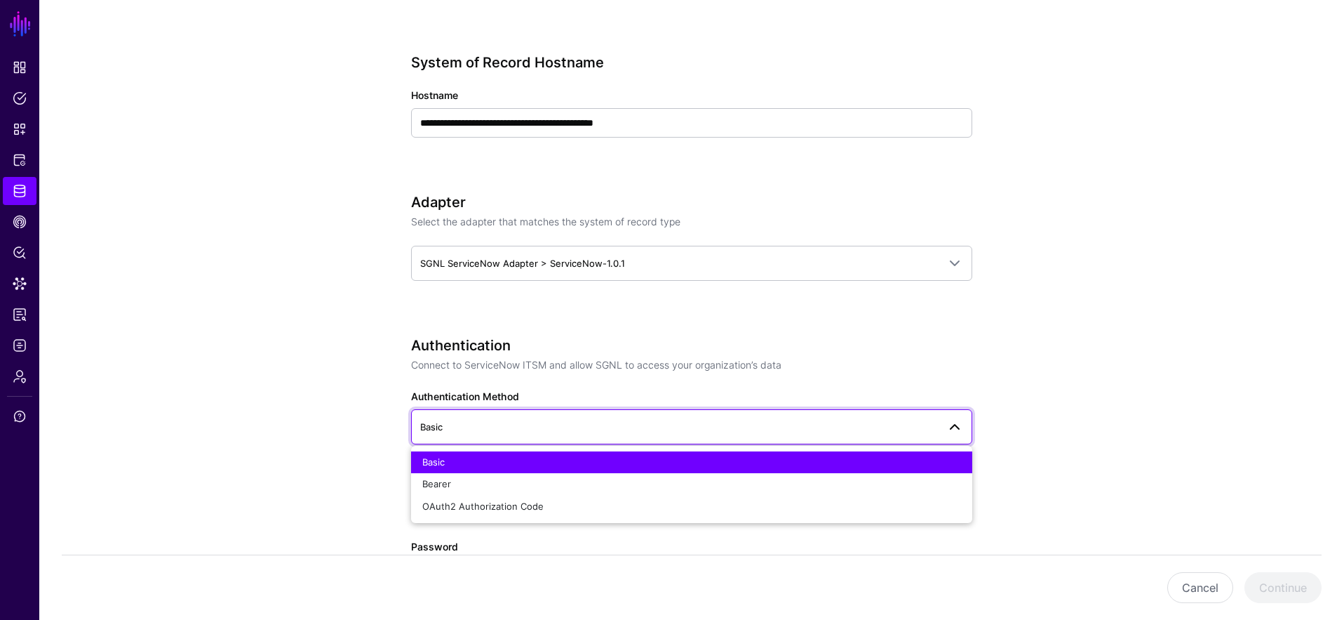
click at [690, 316] on div "Adapter Select the adapter that matches the system of record type SGNL ServiceN…" at bounding box center [691, 257] width 561 height 126
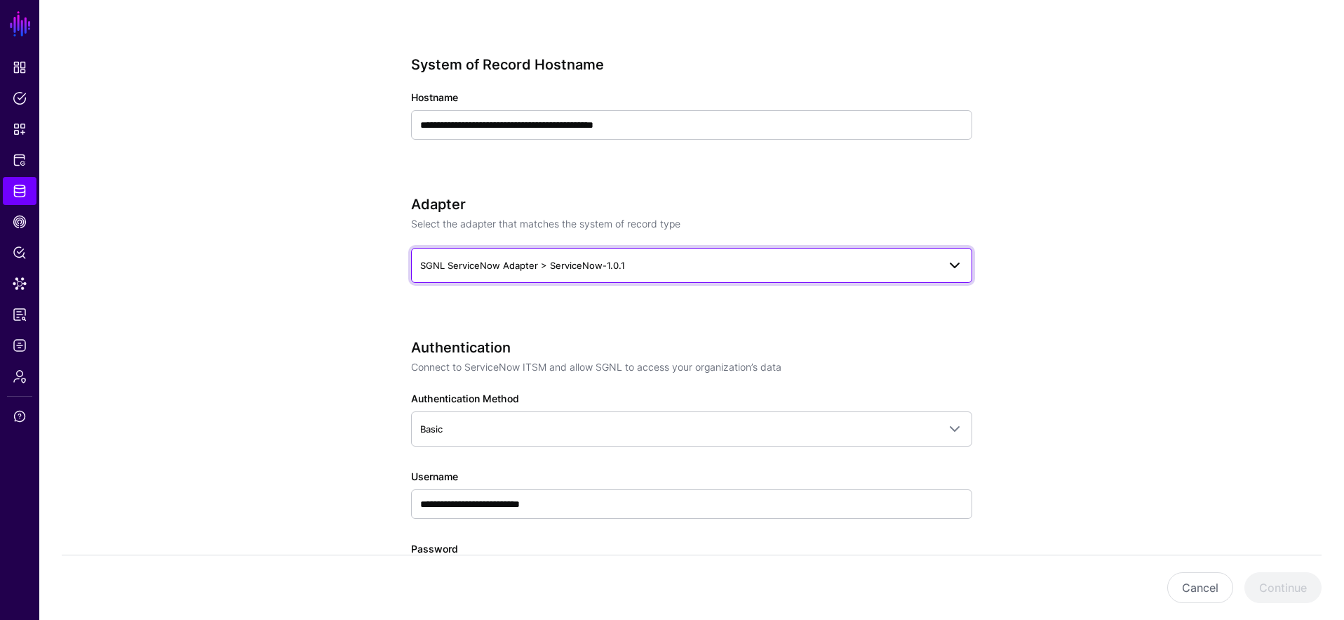
click at [685, 265] on span "SGNL ServiceNow Adapter > ServiceNow-1.0.1" at bounding box center [679, 265] width 518 height 15
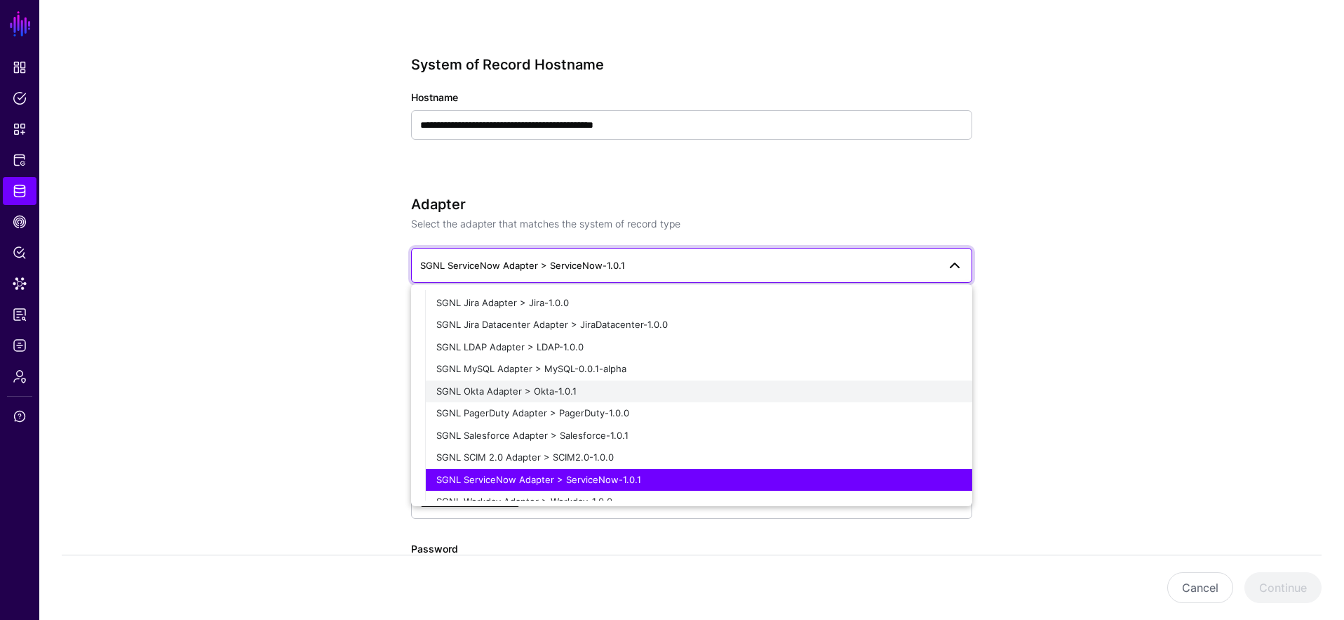
scroll to position [304, 0]
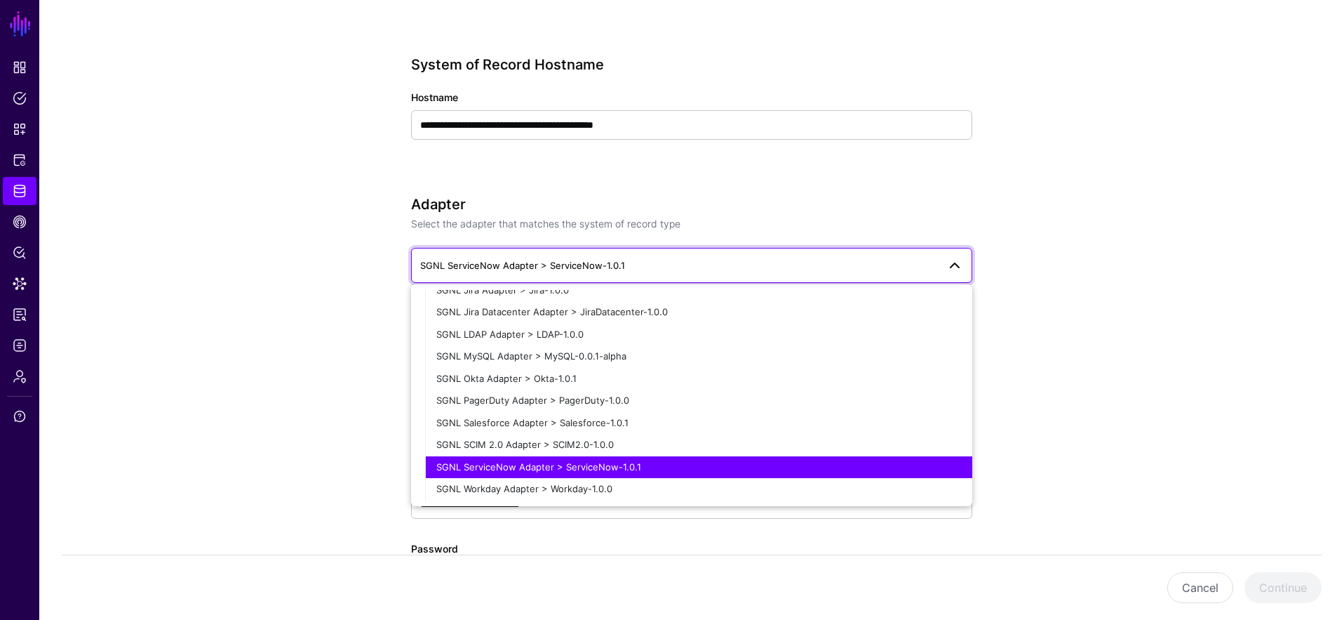
click at [650, 462] on div "SGNL ServiceNow Adapter > ServiceNow-1.0.1" at bounding box center [698, 467] width 525 height 14
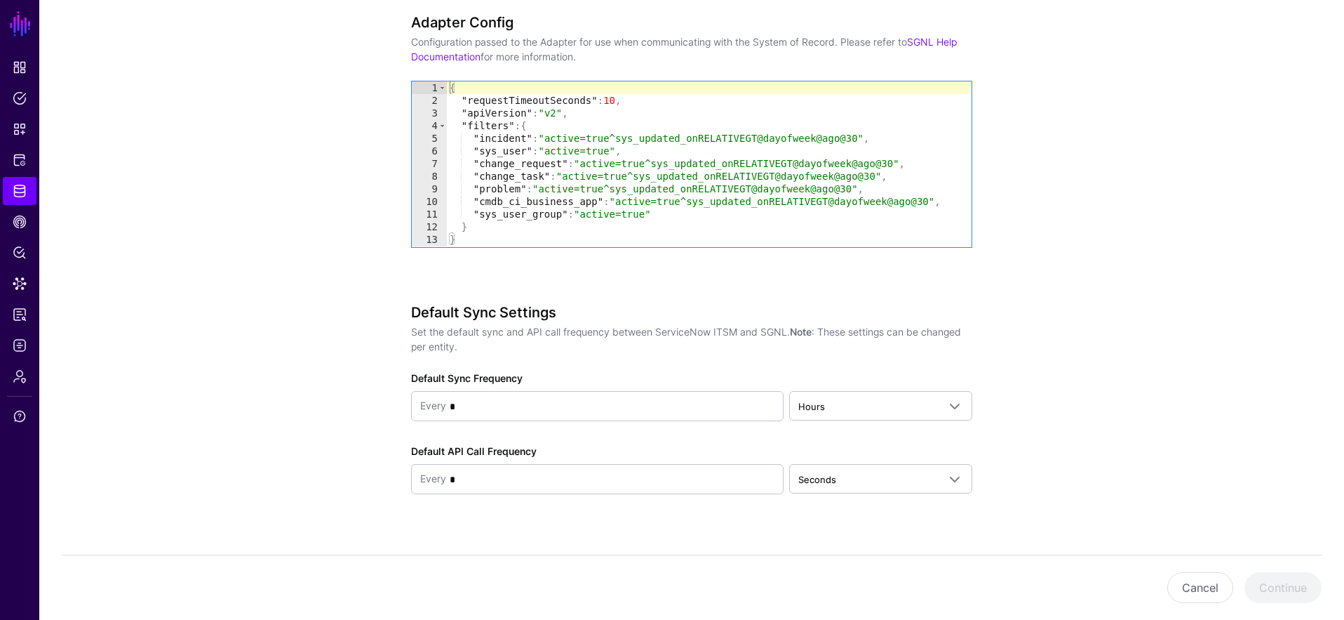
scroll to position [1187, 0]
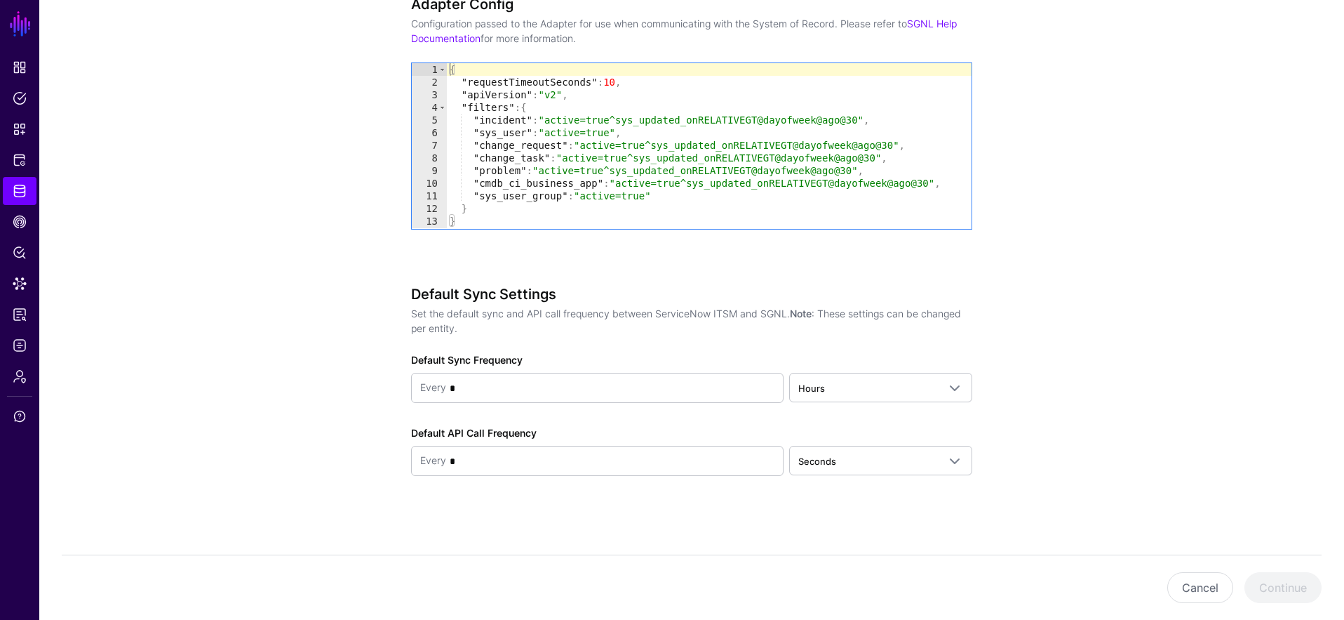
click at [656, 201] on div "{ "requestTimeoutSeconds" : 10 , "apiVersion" : "v2" , "filters" : { "incident"…" at bounding box center [709, 158] width 525 height 190
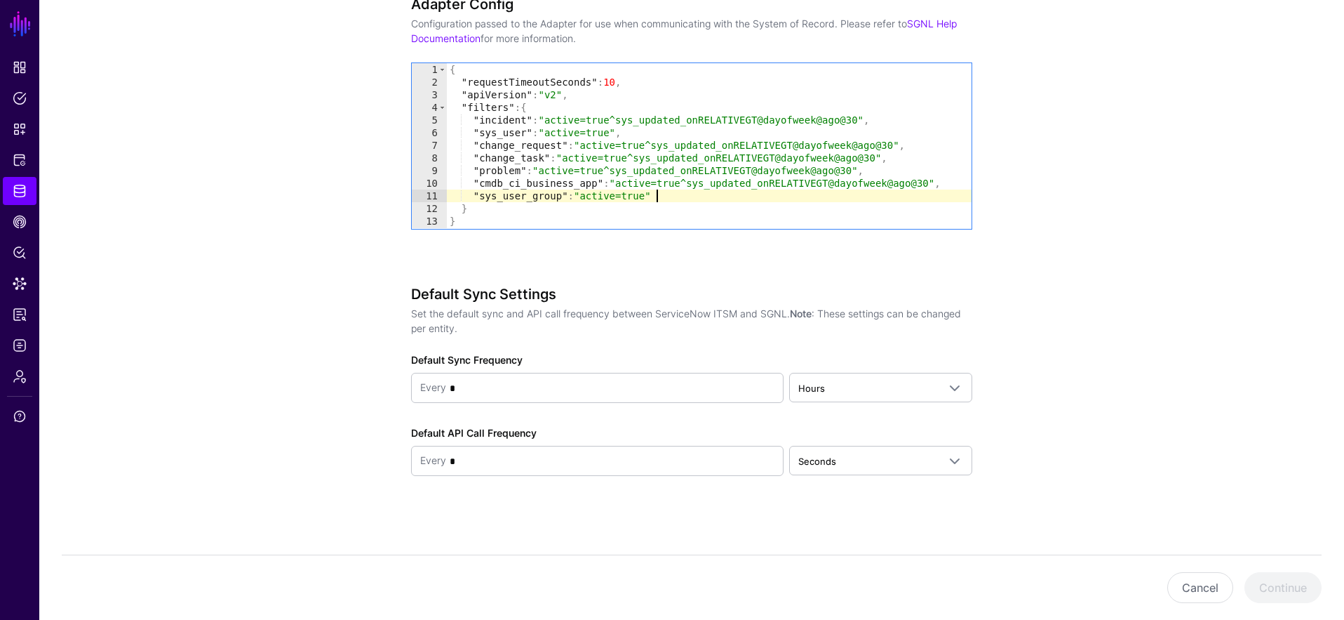
drag, startPoint x: 705, startPoint y: 188, endPoint x: 699, endPoint y: 166, distance: 22.5
click at [705, 188] on div "{ "requestTimeoutSeconds" : 10 , "apiVersion" : "v2" , "filters" : { "incident"…" at bounding box center [709, 158] width 525 height 190
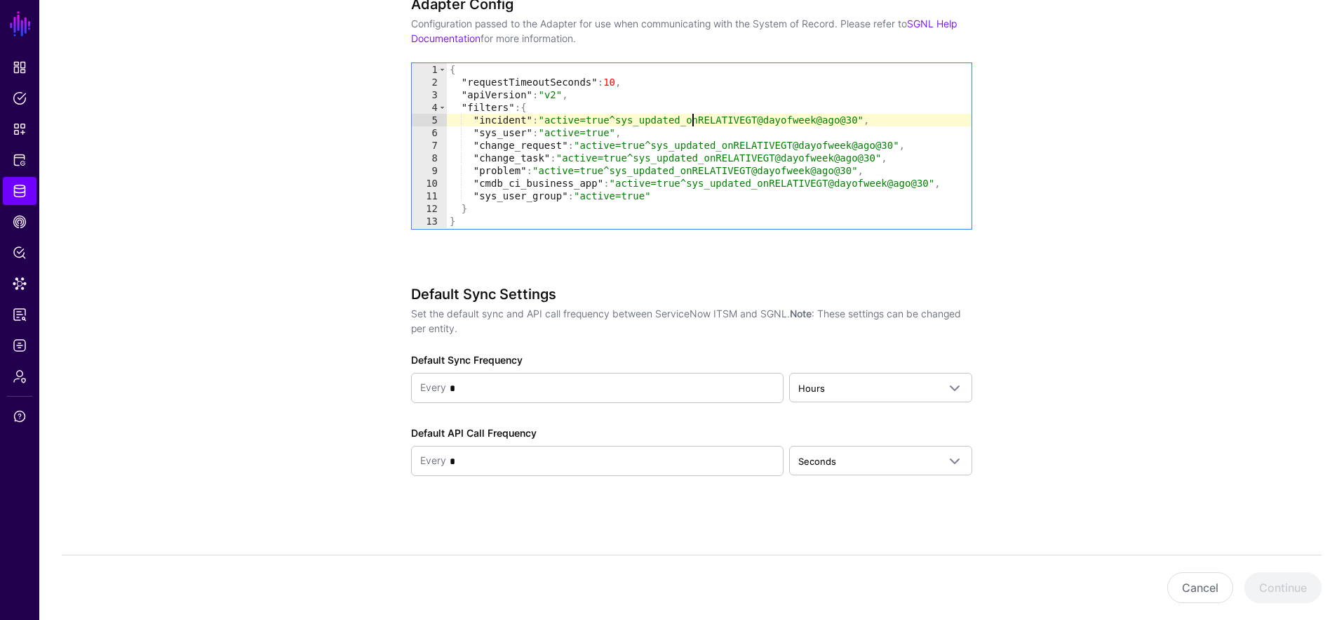
click at [690, 114] on div "{ "requestTimeoutSeconds" : 10 , "apiVersion" : "v2" , "filters" : { "incident"…" at bounding box center [709, 158] width 525 height 190
click at [688, 98] on div "{ "requestTimeoutSeconds" : 10 , "apiVersion" : "v2" , "filters" : { "incident"…" at bounding box center [709, 158] width 525 height 190
type textarea "**********"
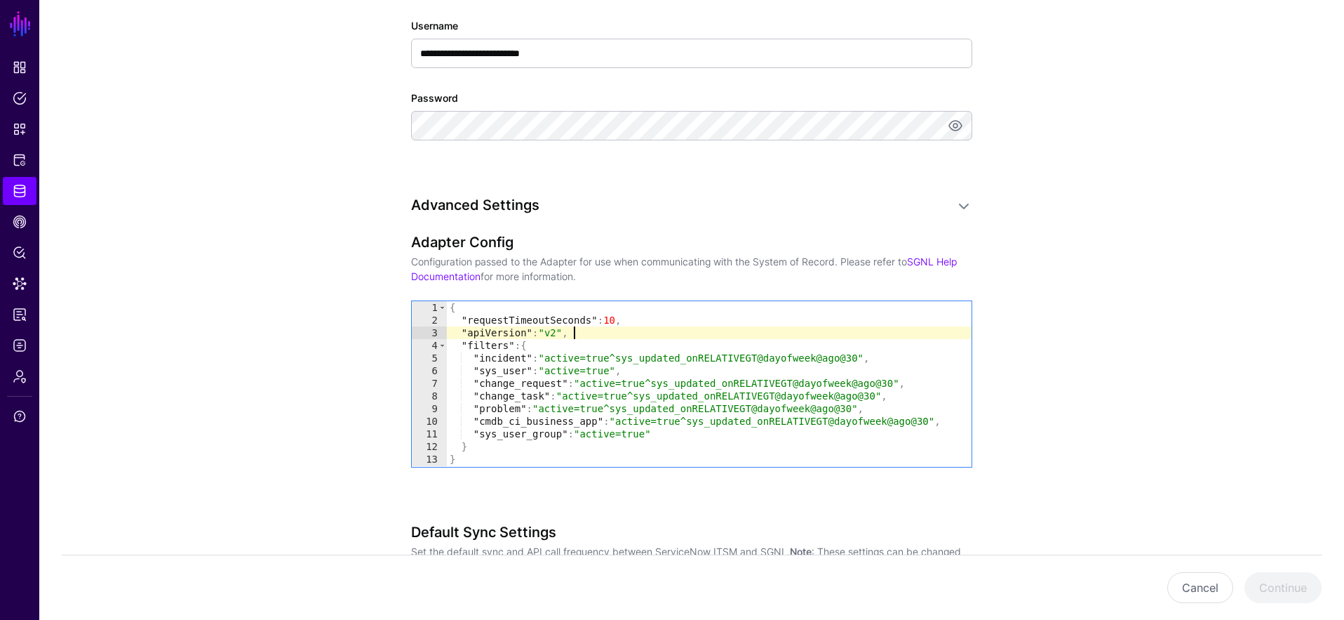
scroll to position [915, 0]
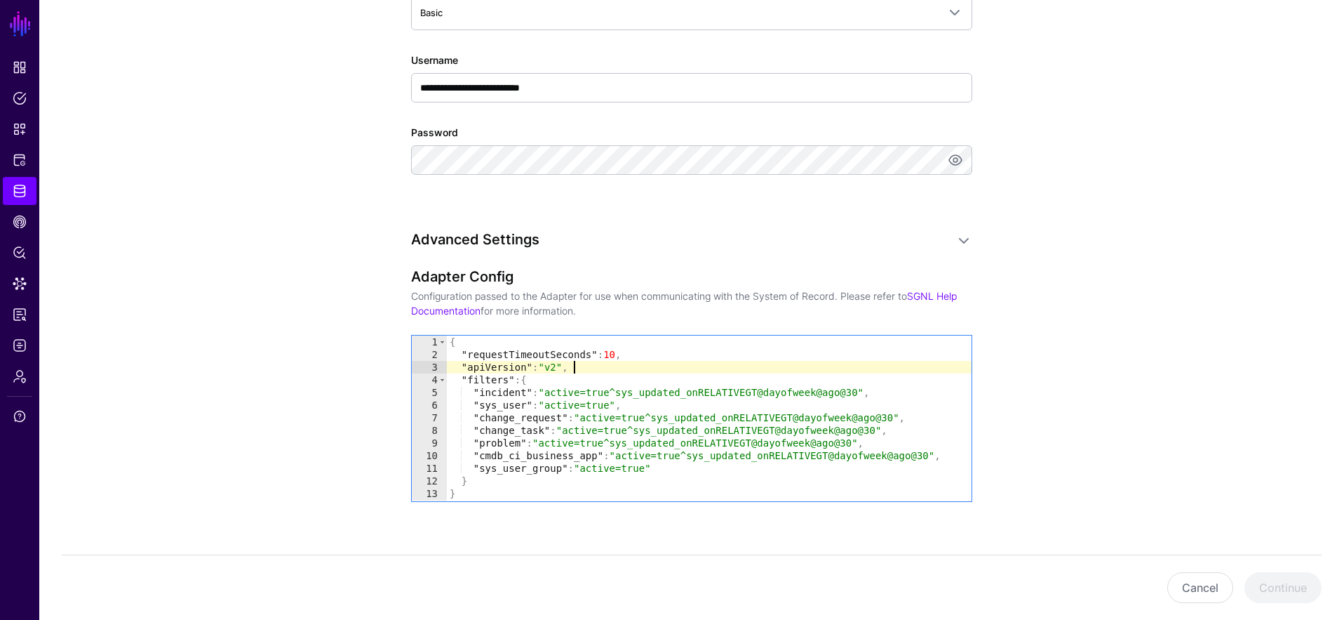
click at [622, 299] on p "Configuration passed to the Adapter for use when communicating with the System …" at bounding box center [691, 302] width 561 height 29
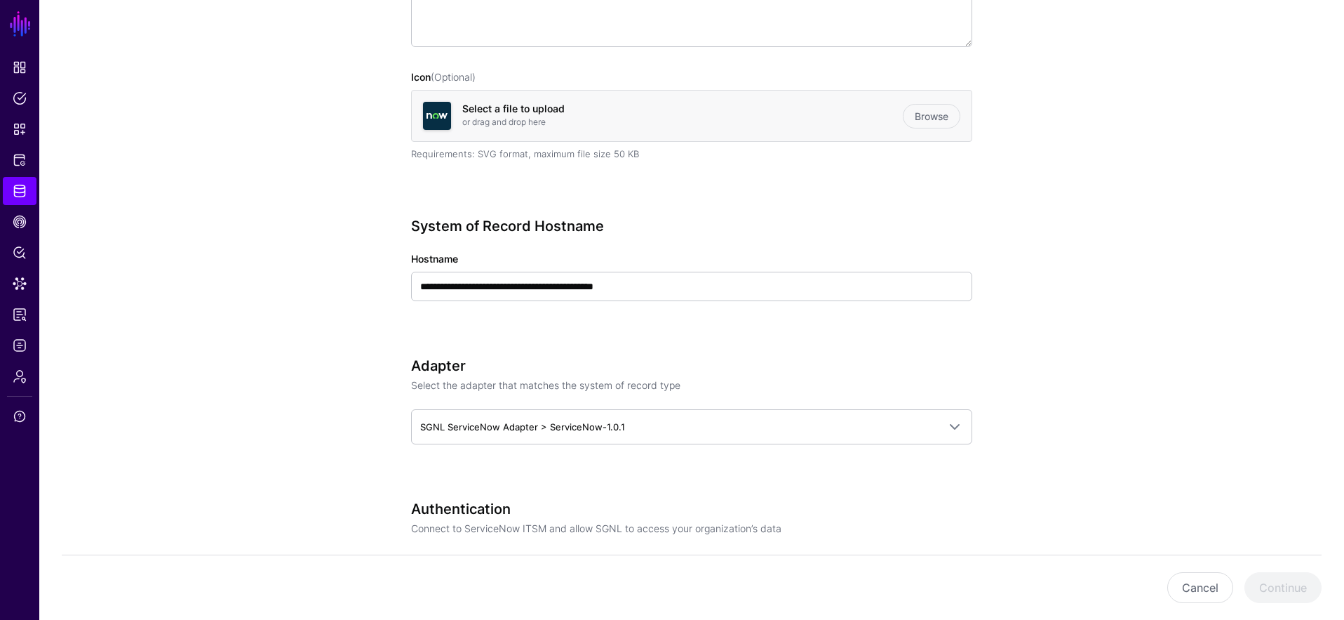
scroll to position [0, 0]
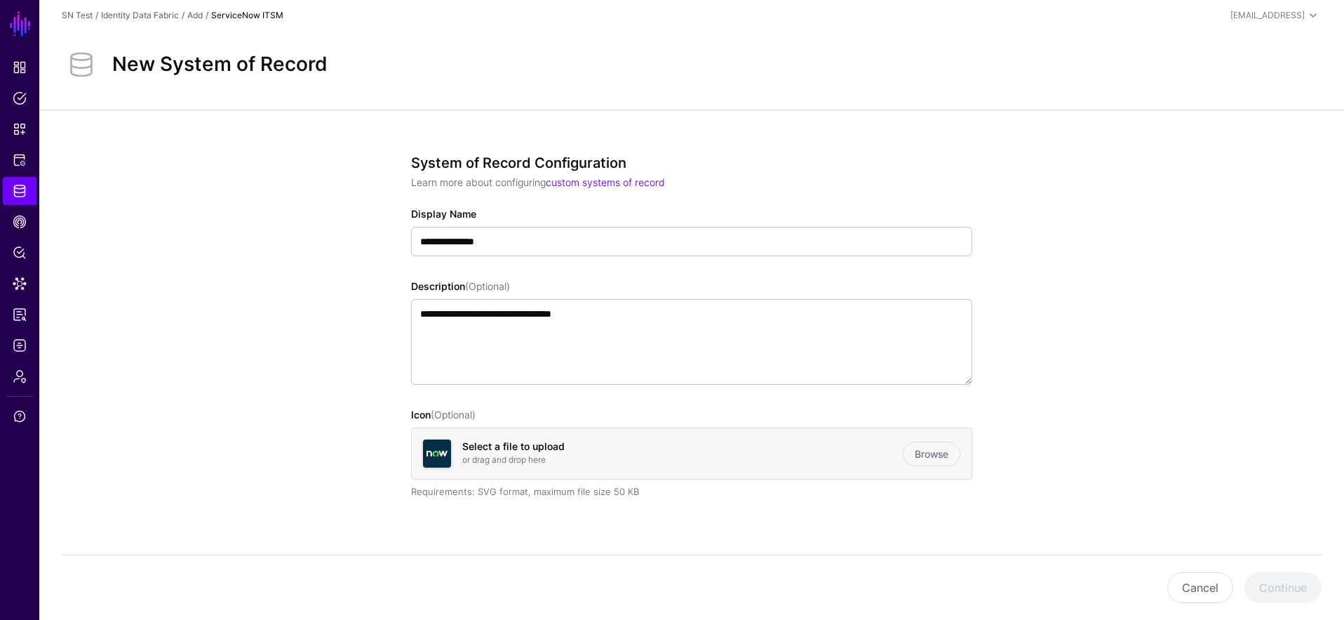
drag, startPoint x: 625, startPoint y: 40, endPoint x: 642, endPoint y: 33, distance: 18.2
click at [629, 36] on div "New System of Record" at bounding box center [691, 70] width 1305 height 79
click at [15, 375] on span "Admin" at bounding box center [20, 376] width 14 height 14
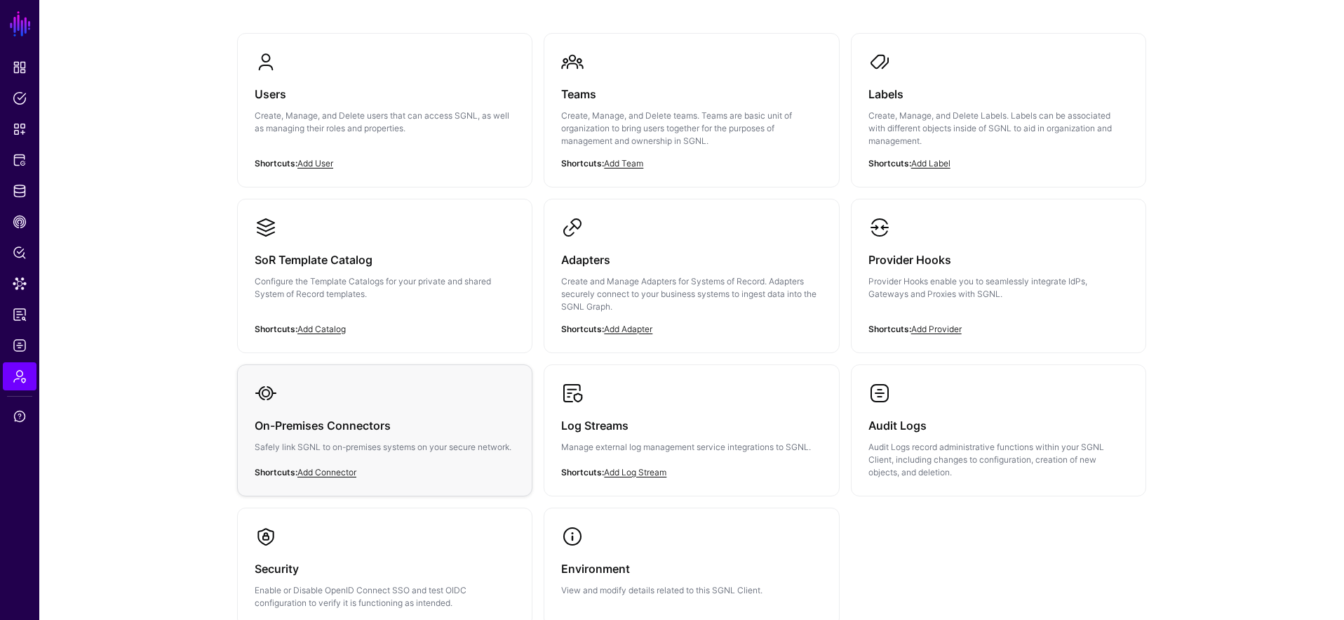
scroll to position [229, 0]
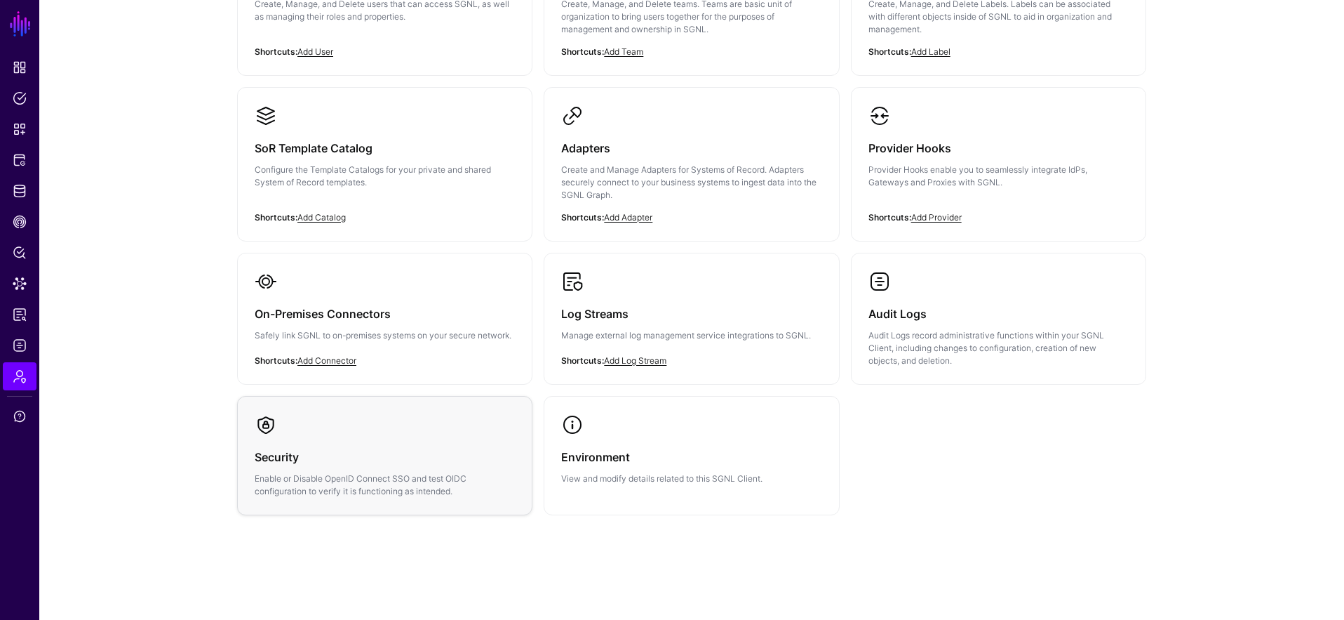
click at [366, 445] on div "Security Enable or Disable OpenID Connect SSO and test OIDC configuration to ve…" at bounding box center [385, 467] width 260 height 62
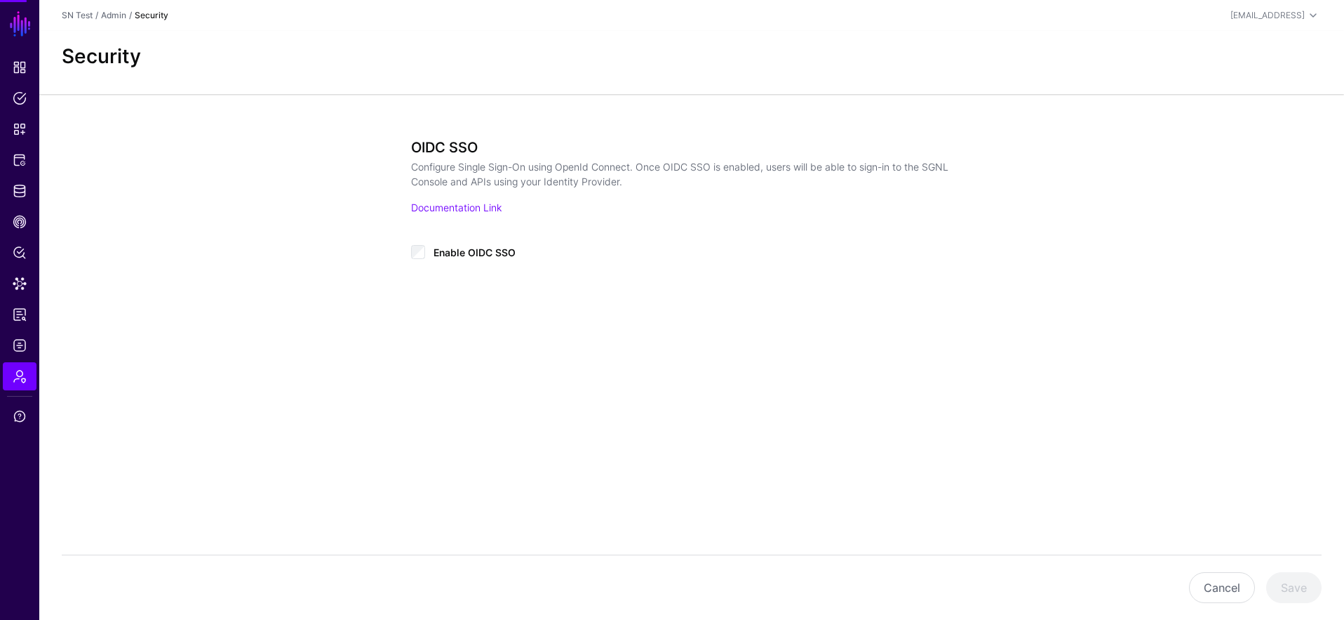
type input "**********"
click at [428, 247] on div "Enable OIDC SSO" at bounding box center [691, 257] width 561 height 28
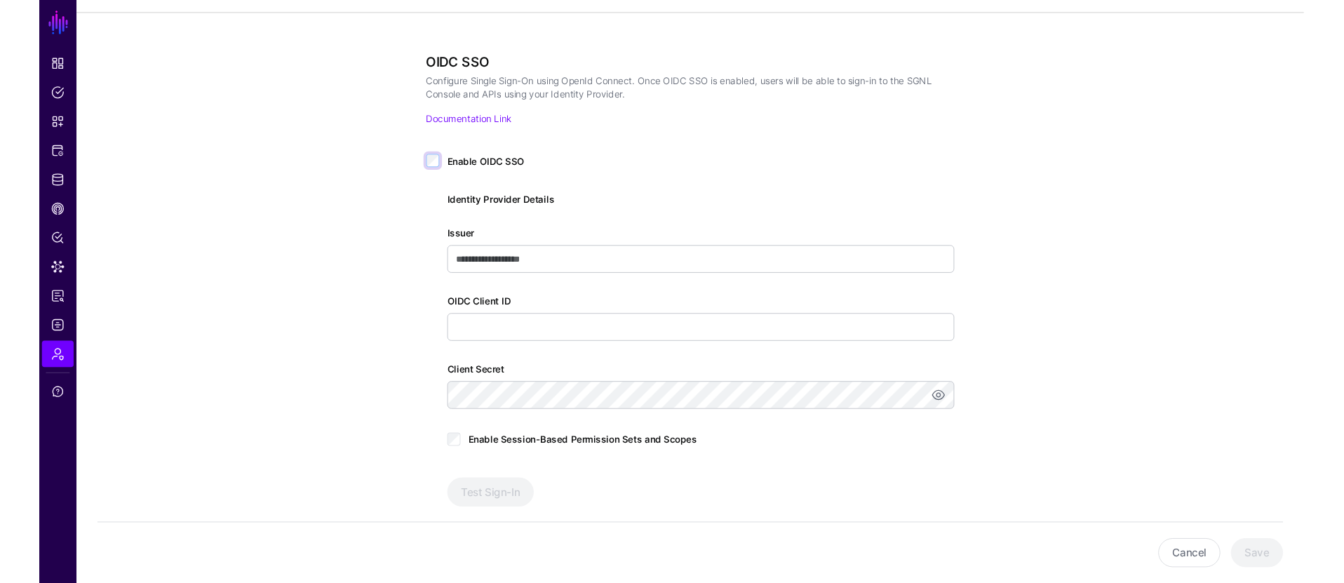
scroll to position [231, 0]
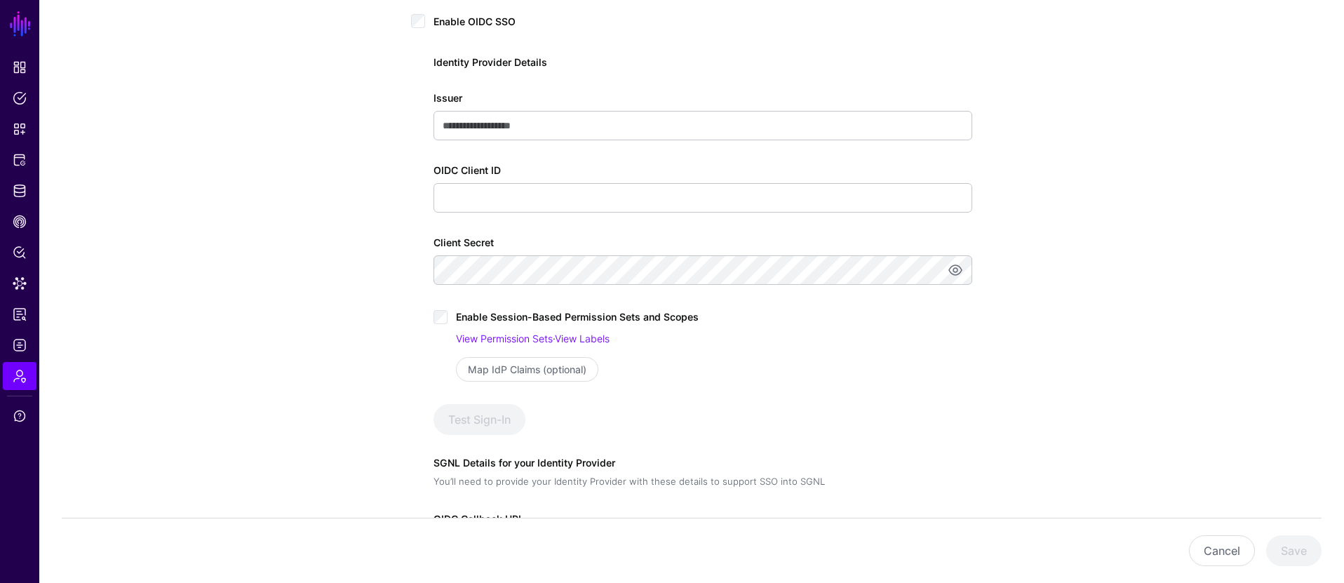
click at [448, 316] on div "Enable Session-Based Permission Sets and Scopes" at bounding box center [703, 321] width 539 height 28
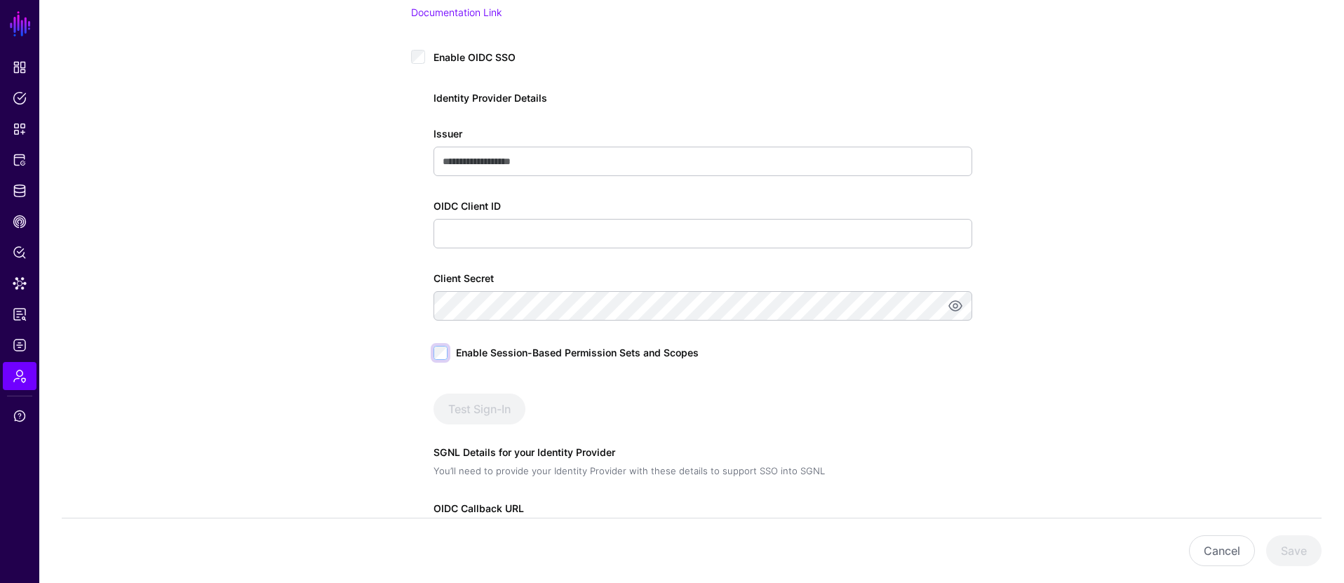
scroll to position [222, 0]
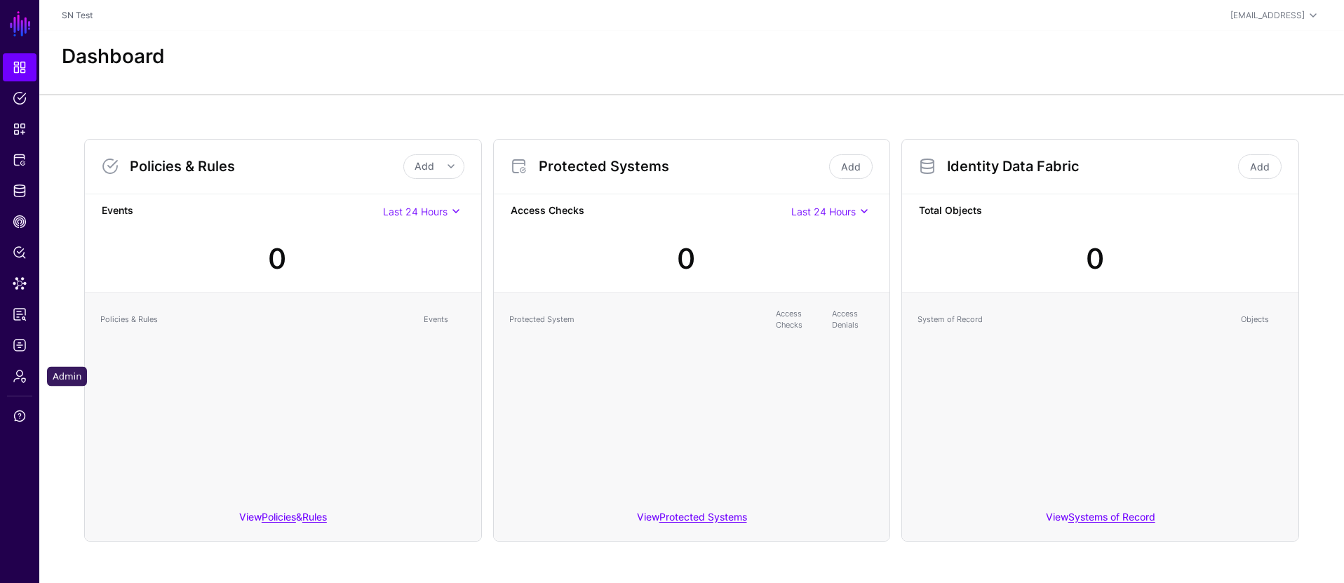
drag, startPoint x: 20, startPoint y: 377, endPoint x: 51, endPoint y: 371, distance: 31.5
click at [20, 376] on span "Admin" at bounding box center [20, 376] width 14 height 14
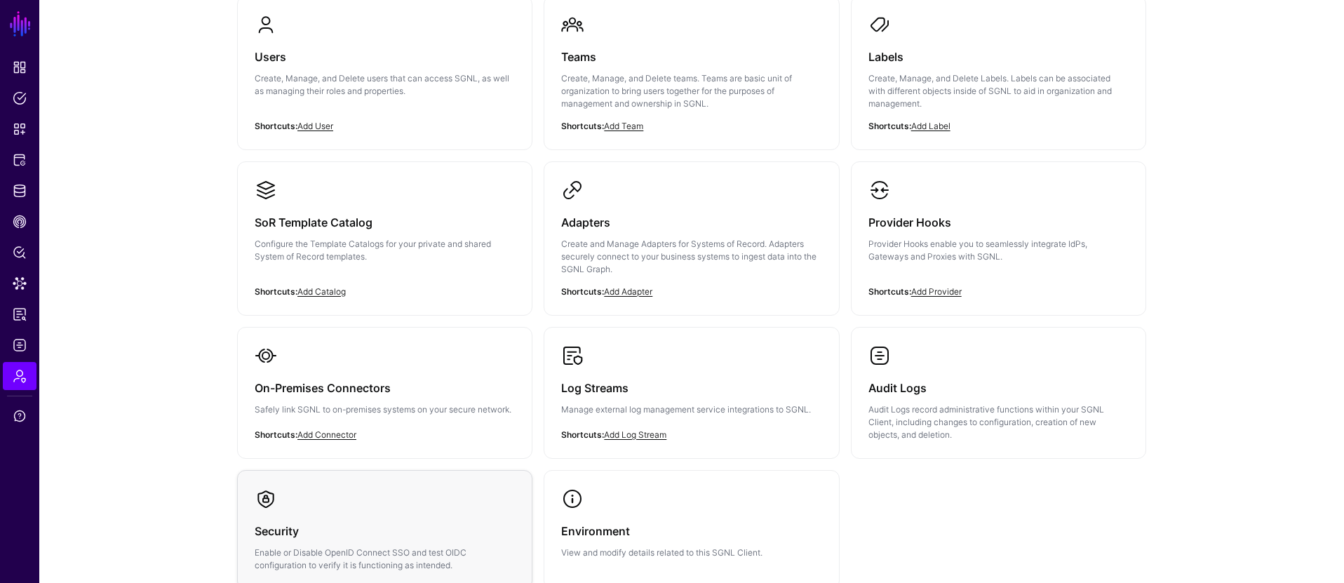
scroll to position [265, 0]
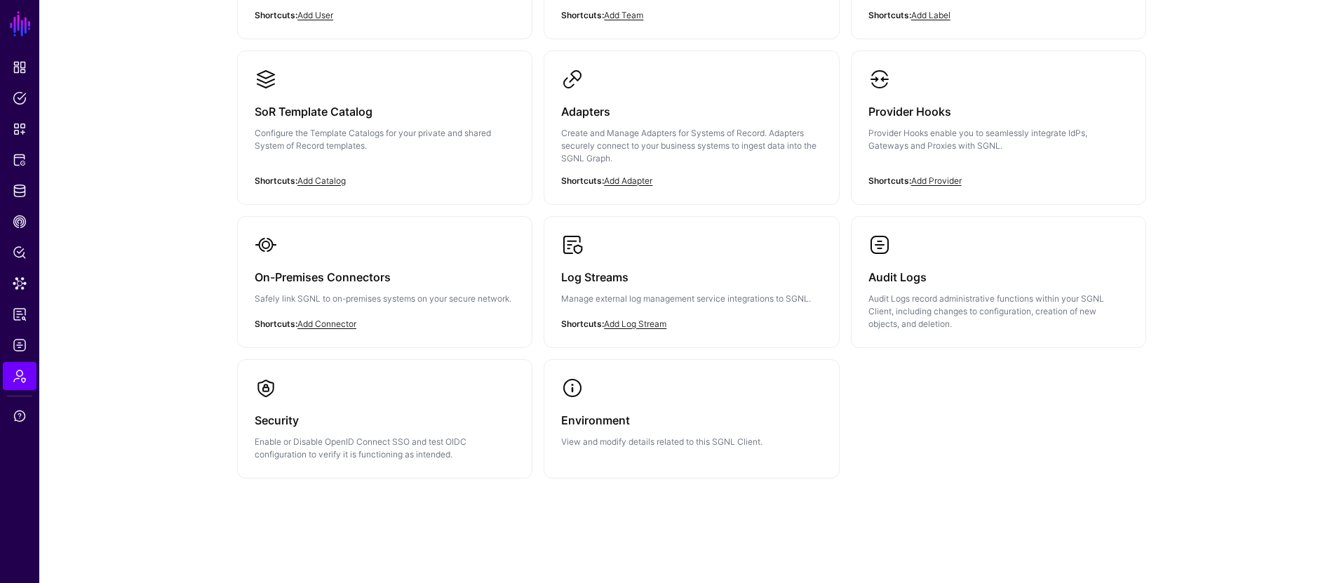
click at [329, 436] on p "Enable or Disable OpenID Connect SSO and test OIDC configuration to verify it i…" at bounding box center [385, 448] width 260 height 25
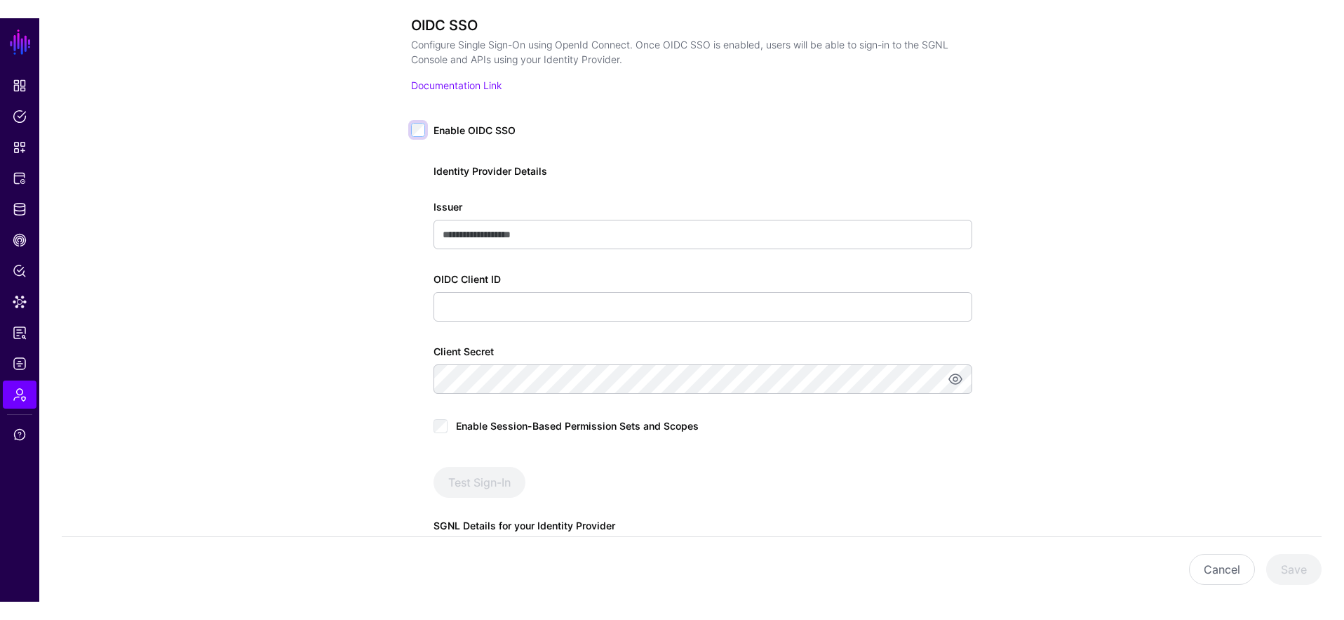
scroll to position [262, 0]
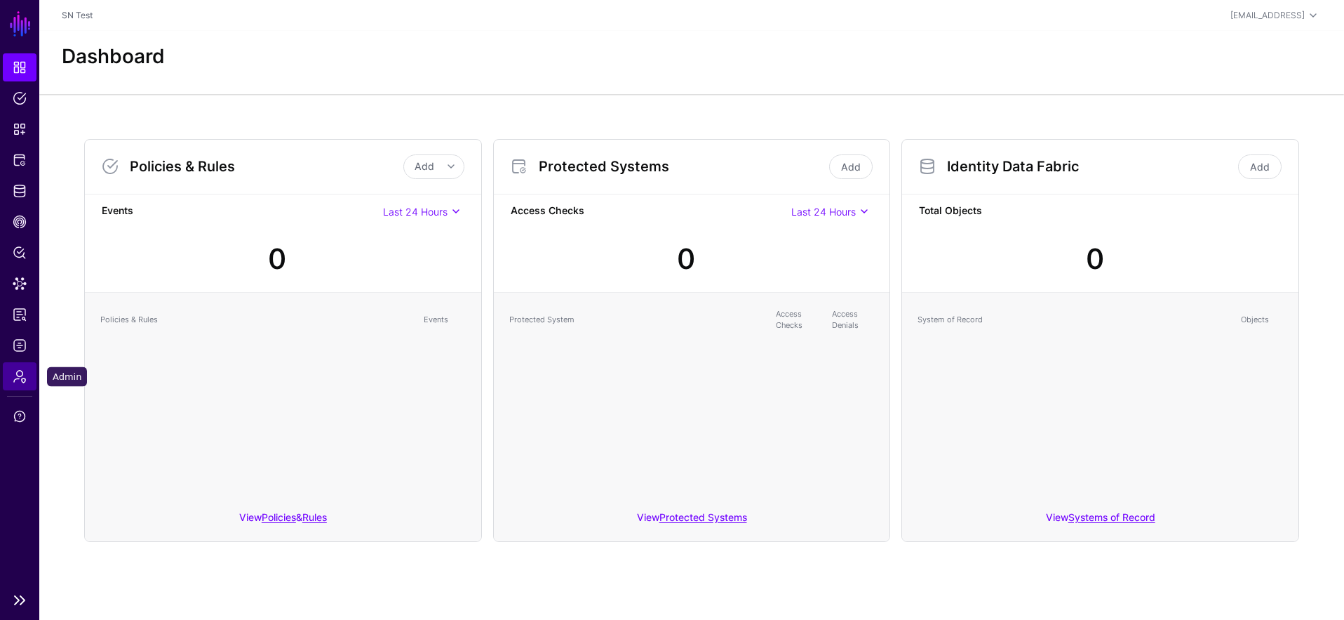
click at [15, 380] on span "Admin" at bounding box center [20, 376] width 14 height 14
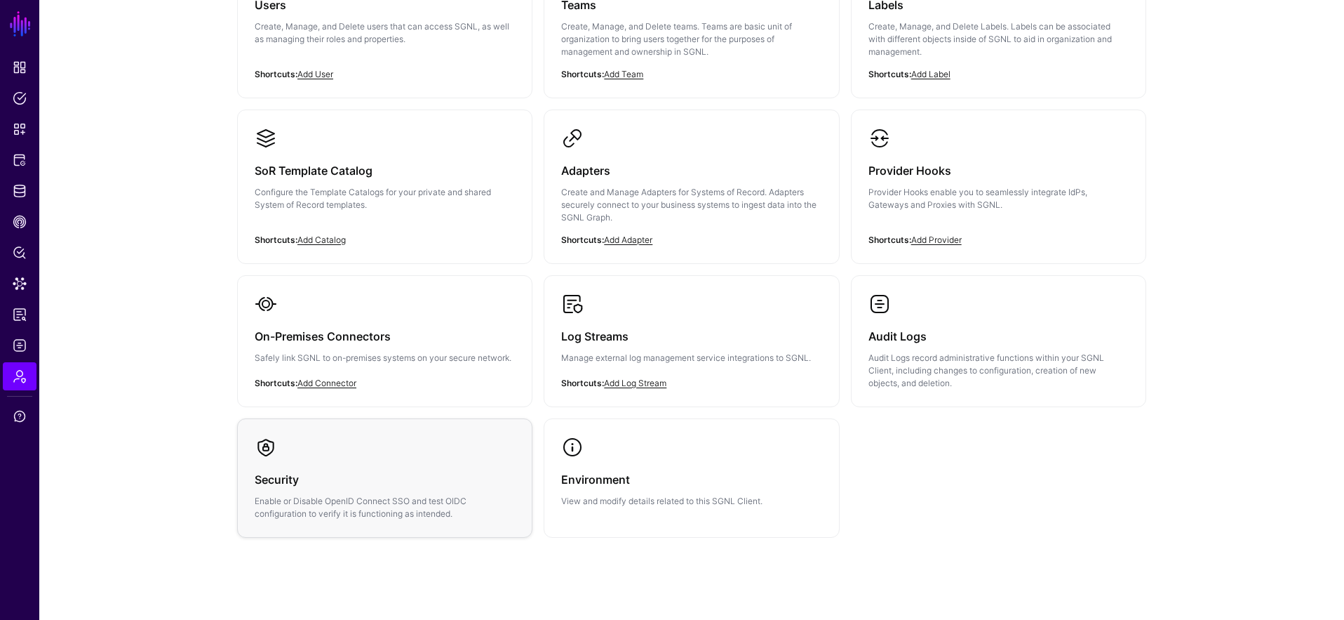
scroll to position [229, 0]
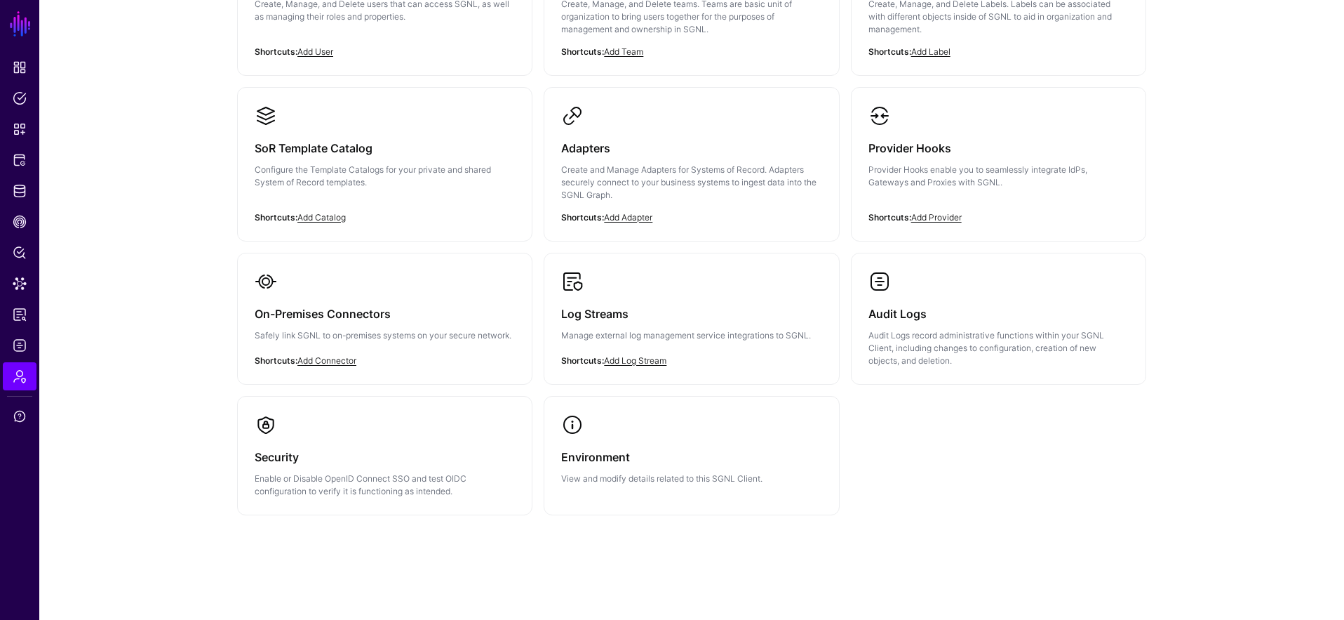
click at [302, 436] on div "Security Enable or Disable OpenID Connect SSO and test OIDC configuration to ve…" at bounding box center [385, 467] width 260 height 62
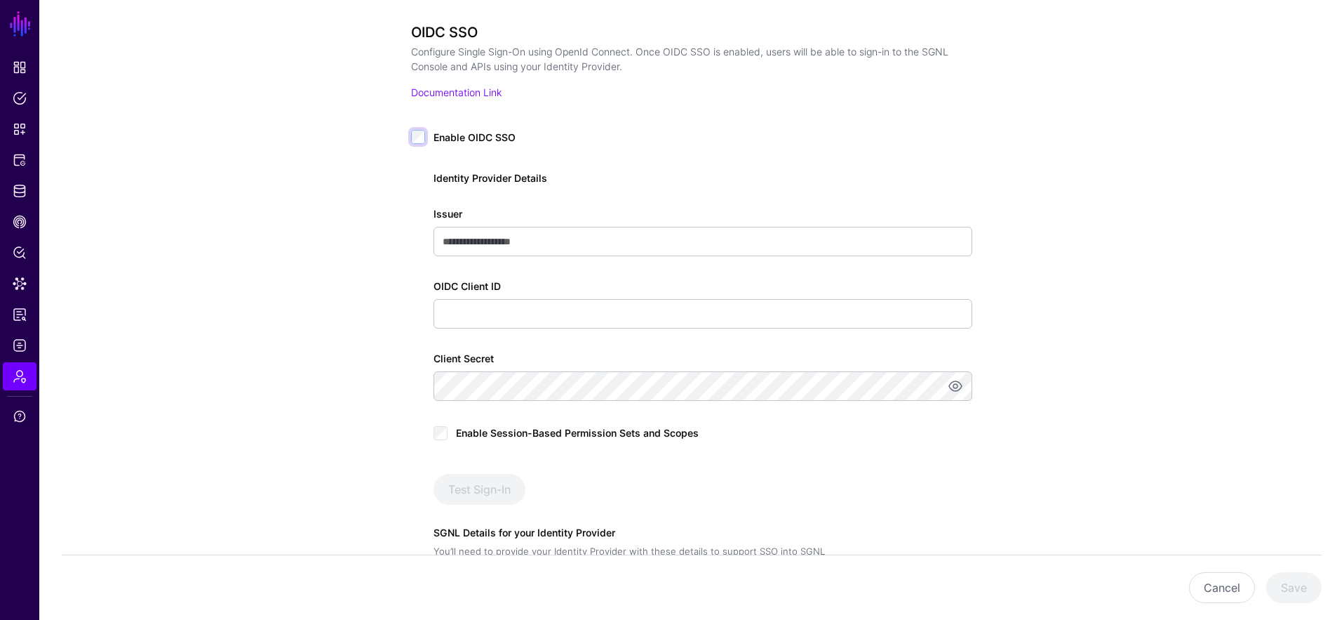
scroll to position [261, 0]
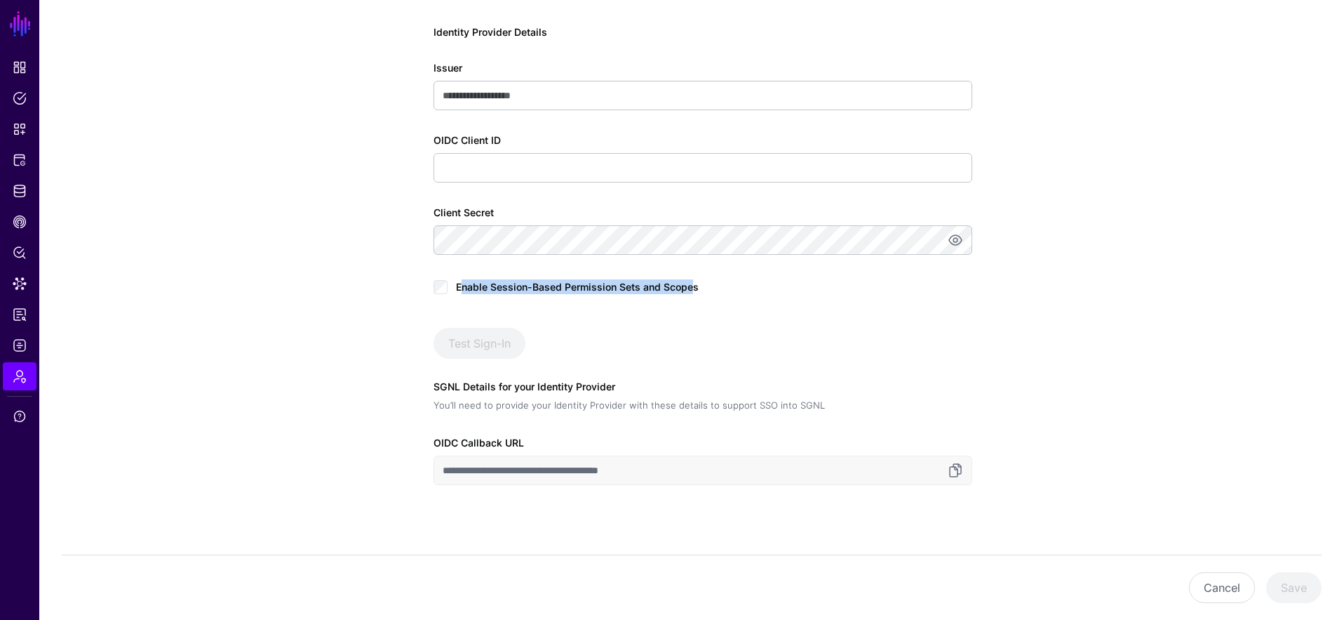
drag, startPoint x: 464, startPoint y: 285, endPoint x: 690, endPoint y: 293, distance: 226.8
click at [690, 293] on span "Enable Session-Based Permission Sets and Scopes" at bounding box center [577, 287] width 243 height 12
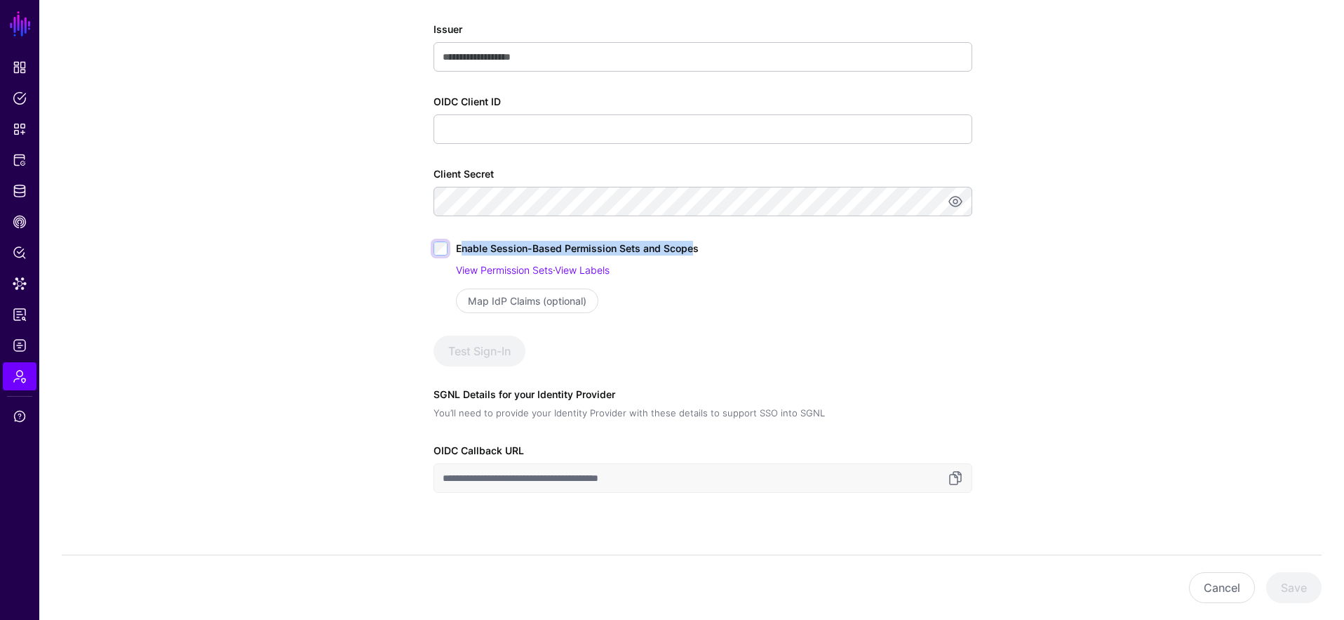
scroll to position [323, 0]
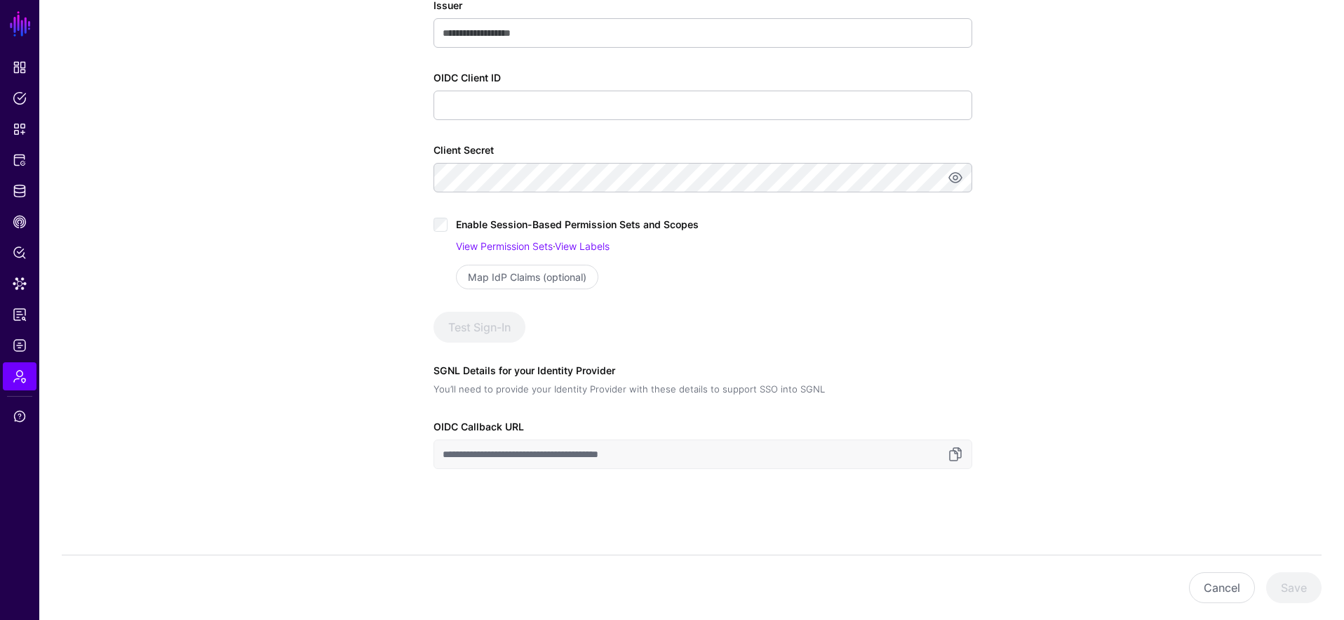
click at [770, 273] on div "Map IdP Claims (optional)" at bounding box center [714, 277] width 516 height 25
